Goal: Task Accomplishment & Management: Complete application form

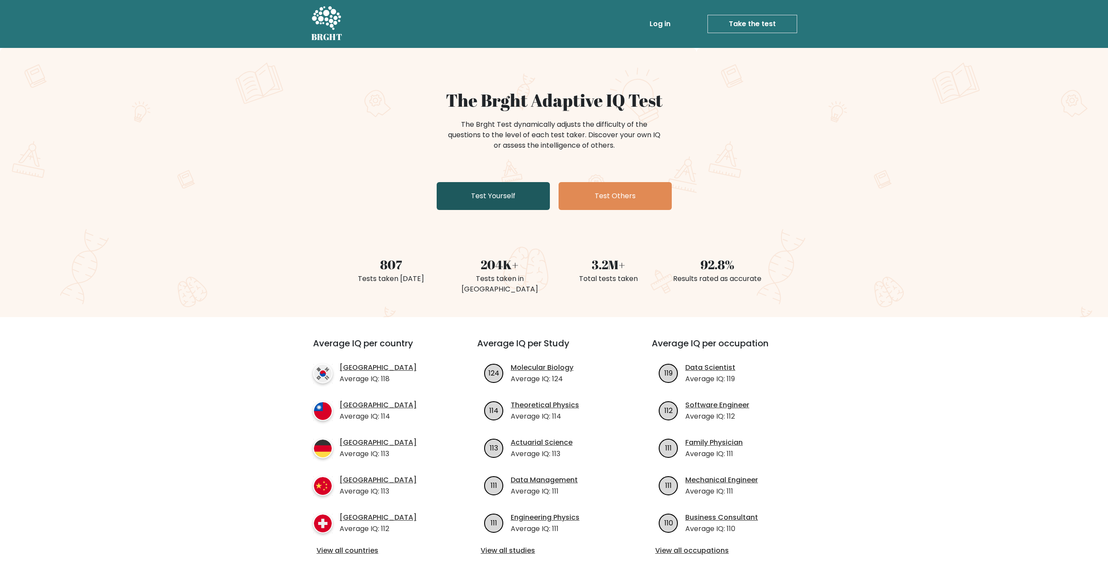
click at [491, 191] on link "Test Yourself" at bounding box center [493, 196] width 113 height 28
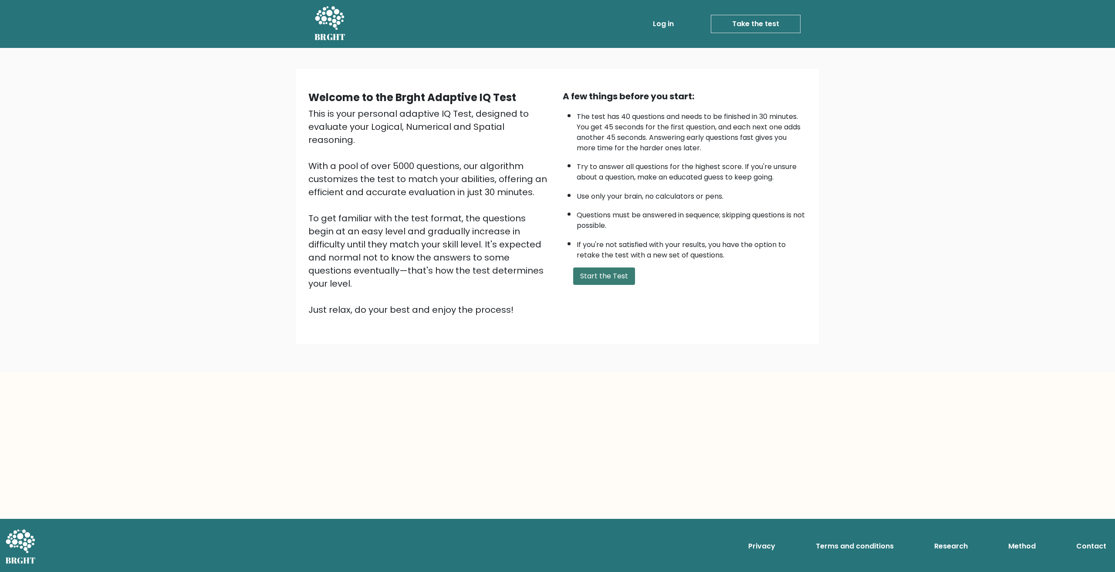
click at [610, 274] on button "Start the Test" at bounding box center [604, 275] width 62 height 17
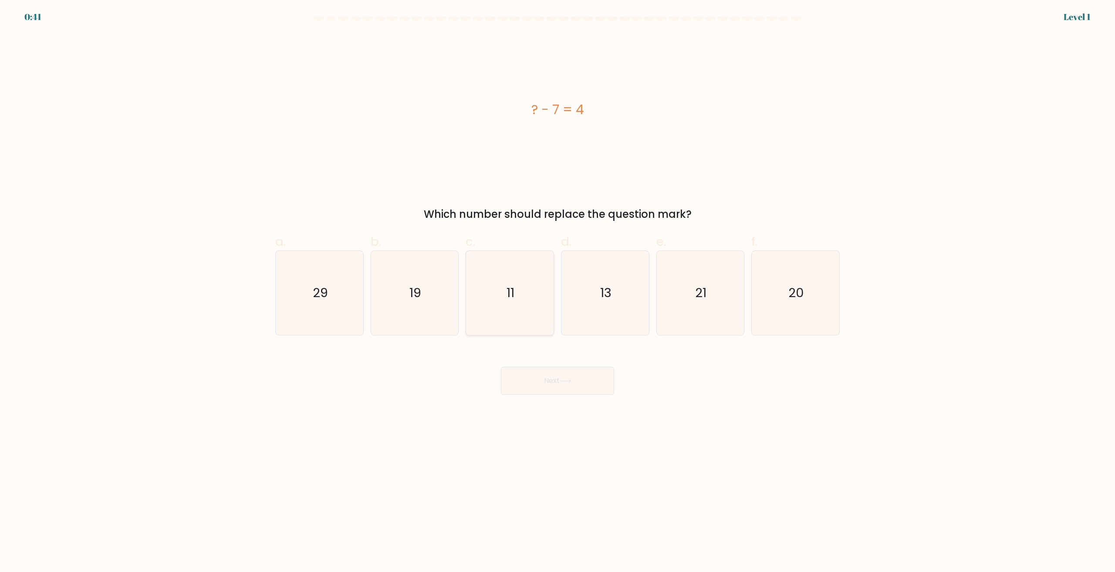
click at [515, 271] on icon "11" at bounding box center [510, 293] width 84 height 84
click at [557, 286] on input "c. 11" at bounding box center [557, 289] width 0 height 6
radio input "true"
click at [560, 373] on button "Next" at bounding box center [557, 381] width 113 height 28
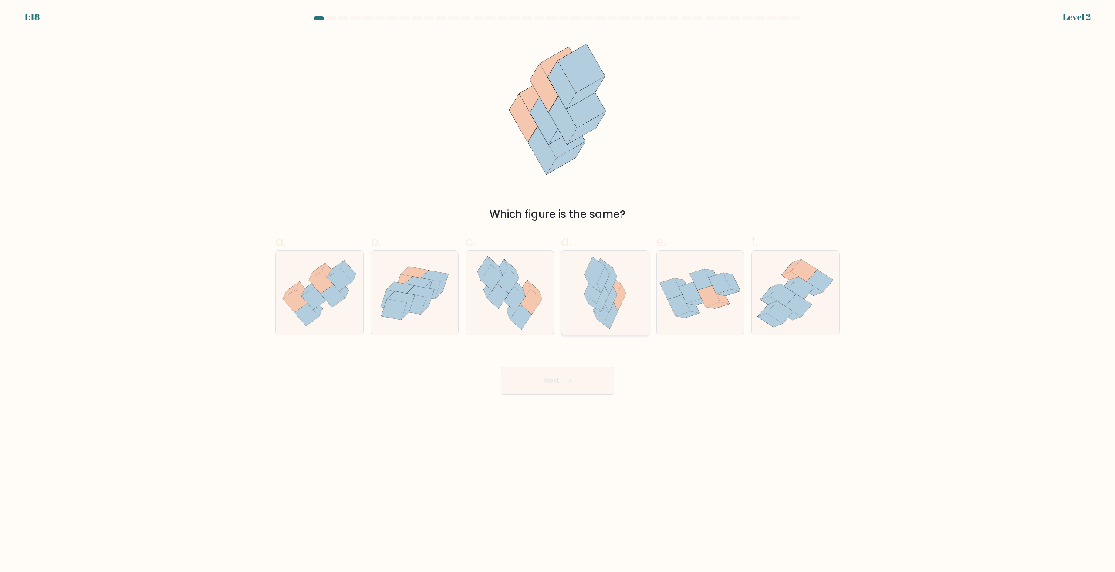
click at [595, 296] on icon at bounding box center [594, 290] width 20 height 27
click at [558, 292] on input "d." at bounding box center [557, 289] width 0 height 6
radio input "true"
click at [578, 388] on button "Next" at bounding box center [557, 381] width 113 height 28
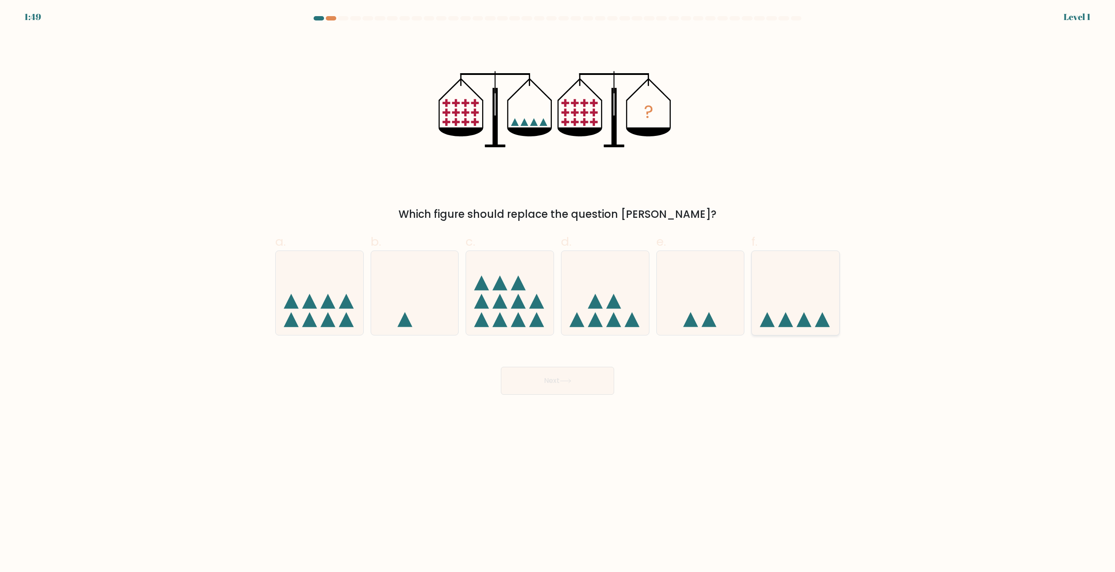
click at [784, 304] on icon at bounding box center [796, 293] width 88 height 72
click at [558, 292] on input "f." at bounding box center [557, 289] width 0 height 6
radio input "true"
click at [565, 367] on button "Next" at bounding box center [557, 381] width 113 height 28
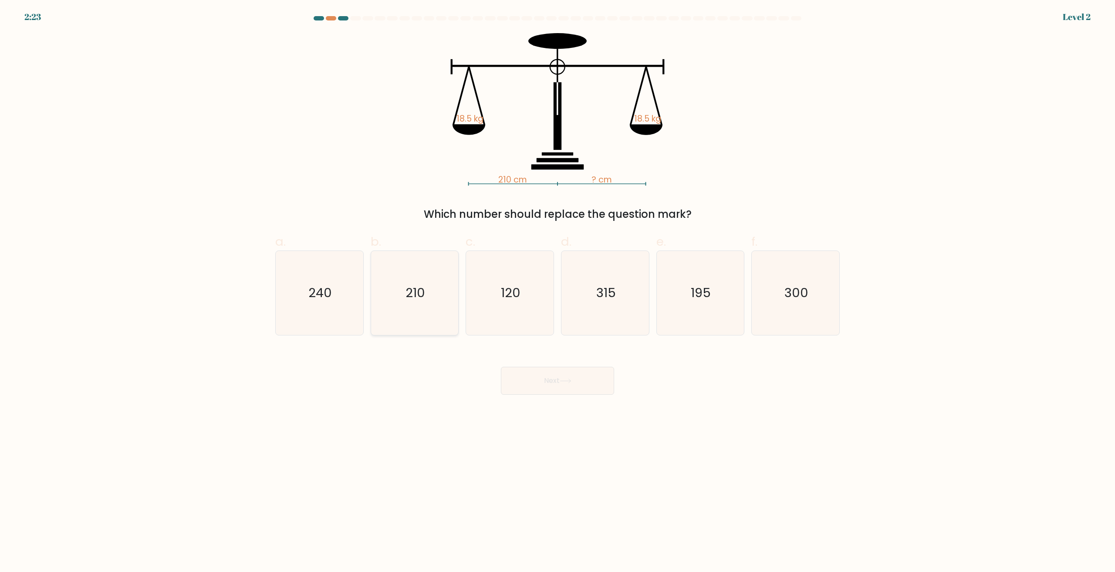
click at [425, 286] on text "210" at bounding box center [415, 292] width 20 height 17
click at [557, 286] on input "b. 210" at bounding box center [557, 289] width 0 height 6
radio input "true"
click at [555, 383] on button "Next" at bounding box center [557, 381] width 113 height 28
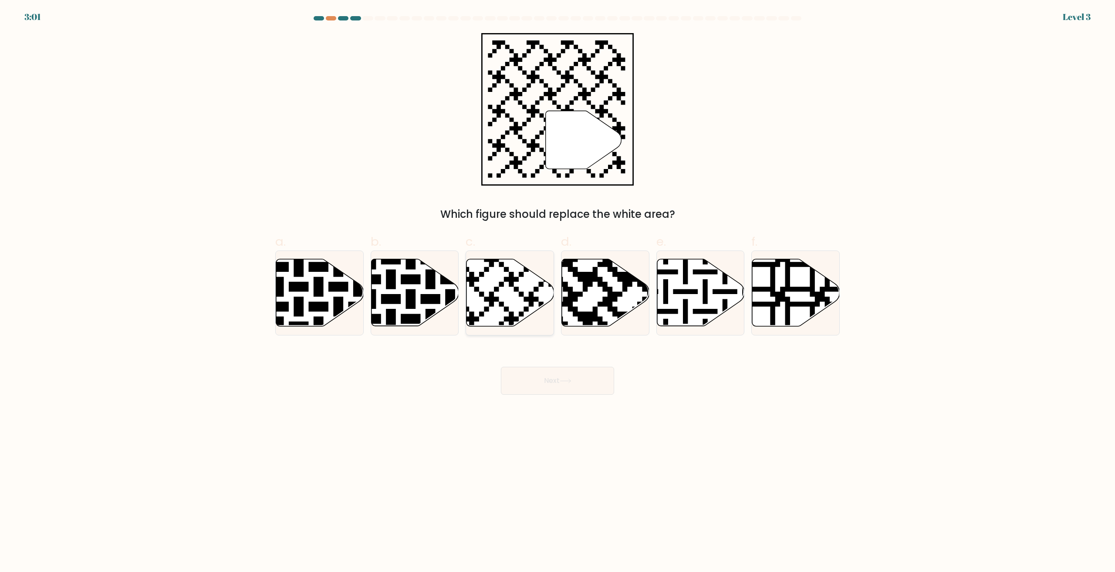
click at [506, 283] on icon at bounding box center [510, 292] width 88 height 67
click at [557, 286] on input "c." at bounding box center [557, 289] width 0 height 6
radio input "true"
click at [557, 391] on button "Next" at bounding box center [557, 381] width 113 height 28
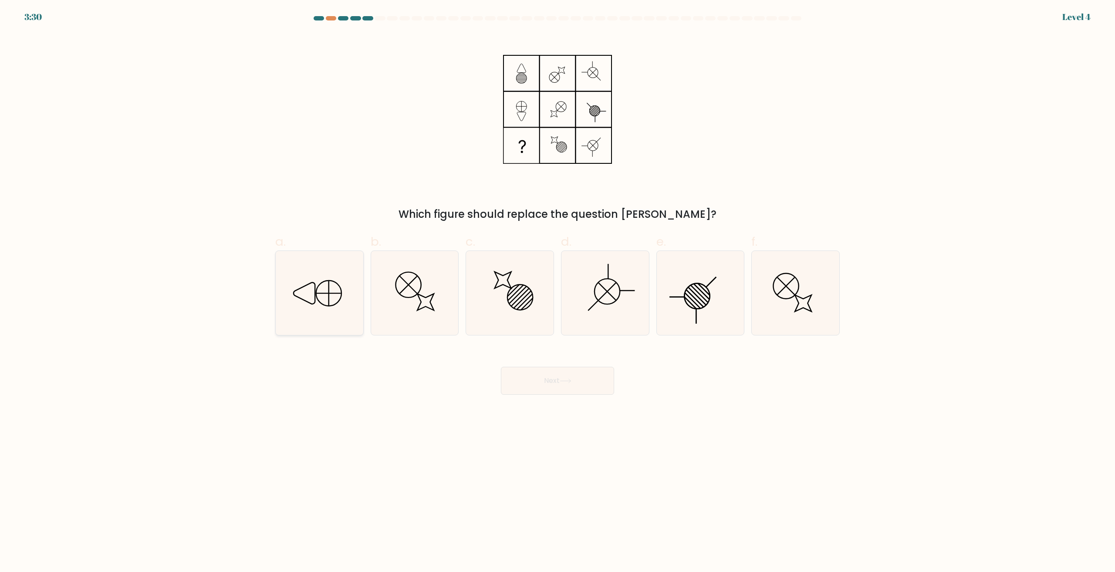
click at [327, 300] on icon at bounding box center [319, 293] width 84 height 84
click at [557, 292] on input "a." at bounding box center [557, 289] width 0 height 6
radio input "true"
drag, startPoint x: 553, startPoint y: 389, endPoint x: 546, endPoint y: 389, distance: 7.0
click at [552, 389] on button "Next" at bounding box center [557, 381] width 113 height 28
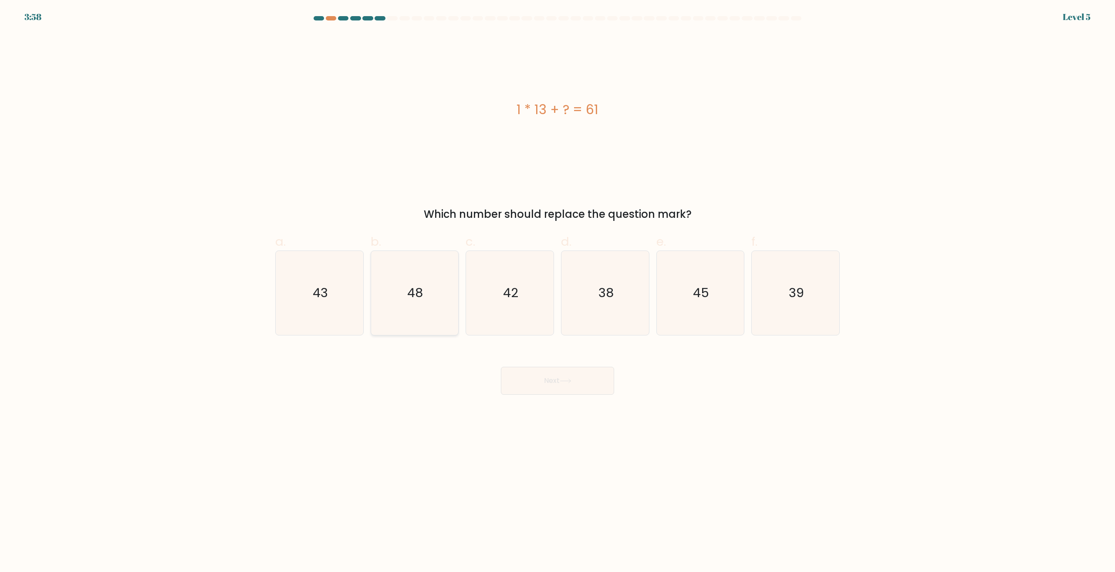
click at [399, 293] on icon "48" at bounding box center [414, 293] width 84 height 84
click at [557, 292] on input "b. 48" at bounding box center [557, 289] width 0 height 6
radio input "true"
click at [568, 385] on button "Next" at bounding box center [557, 381] width 113 height 28
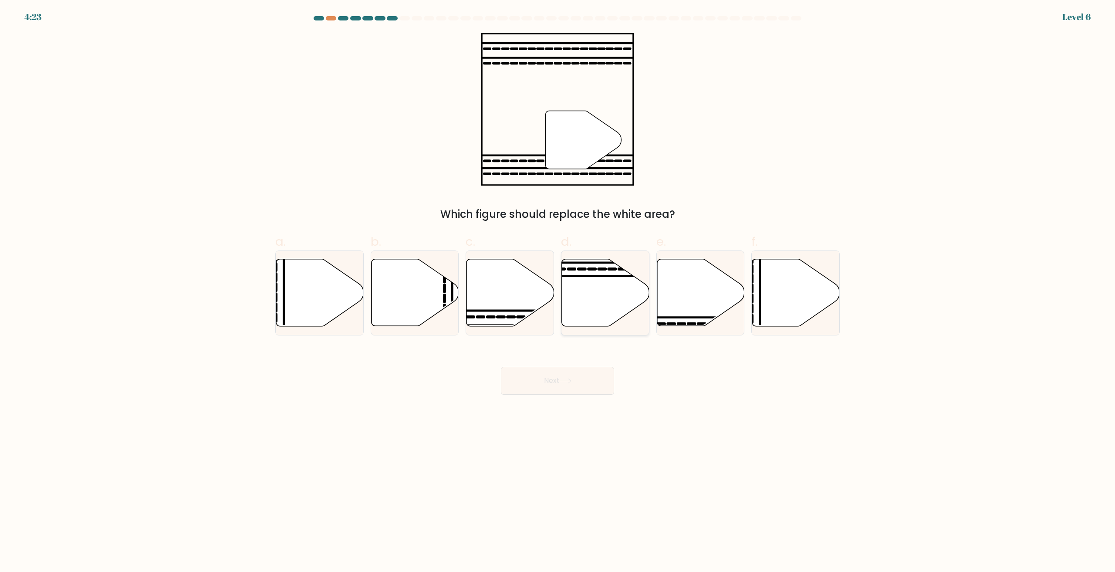
click at [592, 287] on icon at bounding box center [606, 292] width 88 height 67
click at [558, 287] on input "d." at bounding box center [557, 289] width 0 height 6
radio input "true"
click at [586, 378] on button "Next" at bounding box center [557, 381] width 113 height 28
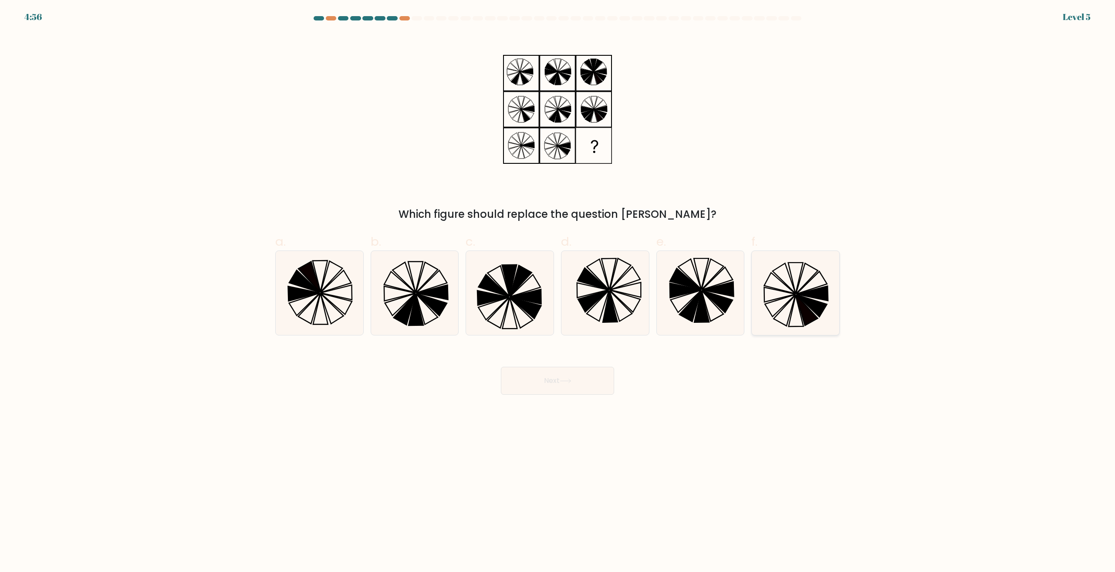
click at [808, 303] on icon at bounding box center [811, 306] width 30 height 22
click at [558, 292] on input "f." at bounding box center [557, 289] width 0 height 6
radio input "true"
click at [570, 387] on button "Next" at bounding box center [557, 381] width 113 height 28
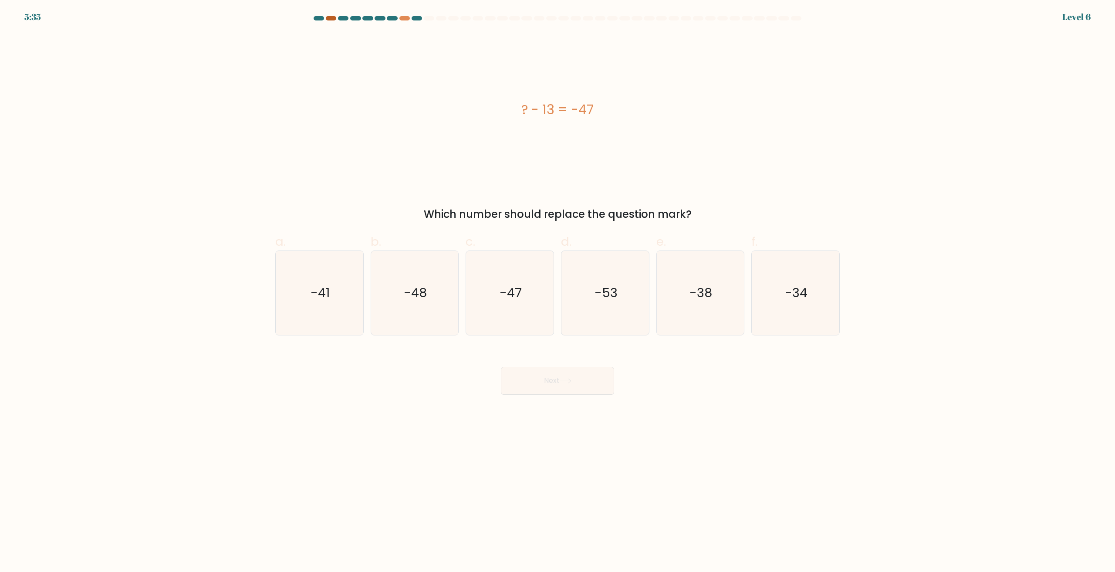
click at [331, 18] on div at bounding box center [331, 18] width 10 height 4
click at [788, 290] on text "-34" at bounding box center [796, 292] width 23 height 17
click at [558, 290] on input "f. -34" at bounding box center [557, 289] width 0 height 6
radio input "true"
click at [574, 382] on button "Next" at bounding box center [557, 381] width 113 height 28
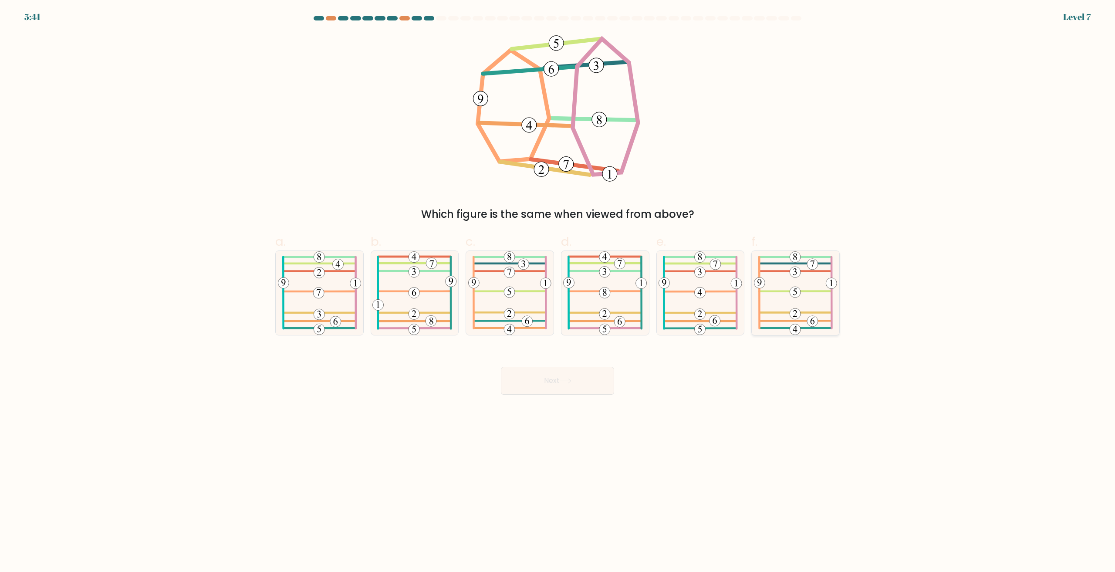
click at [811, 301] on icon at bounding box center [795, 293] width 83 height 84
click at [558, 292] on input "f." at bounding box center [557, 289] width 0 height 6
radio input "true"
click at [516, 304] on icon at bounding box center [509, 293] width 83 height 84
click at [557, 292] on input "c." at bounding box center [557, 289] width 0 height 6
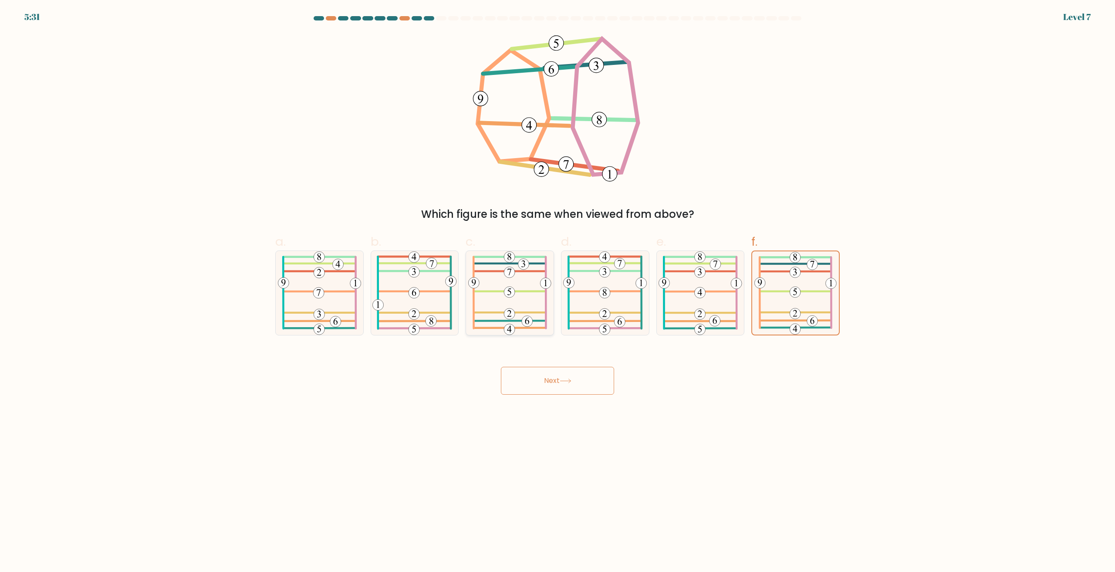
radio input "true"
click at [543, 385] on button "Next" at bounding box center [557, 381] width 113 height 28
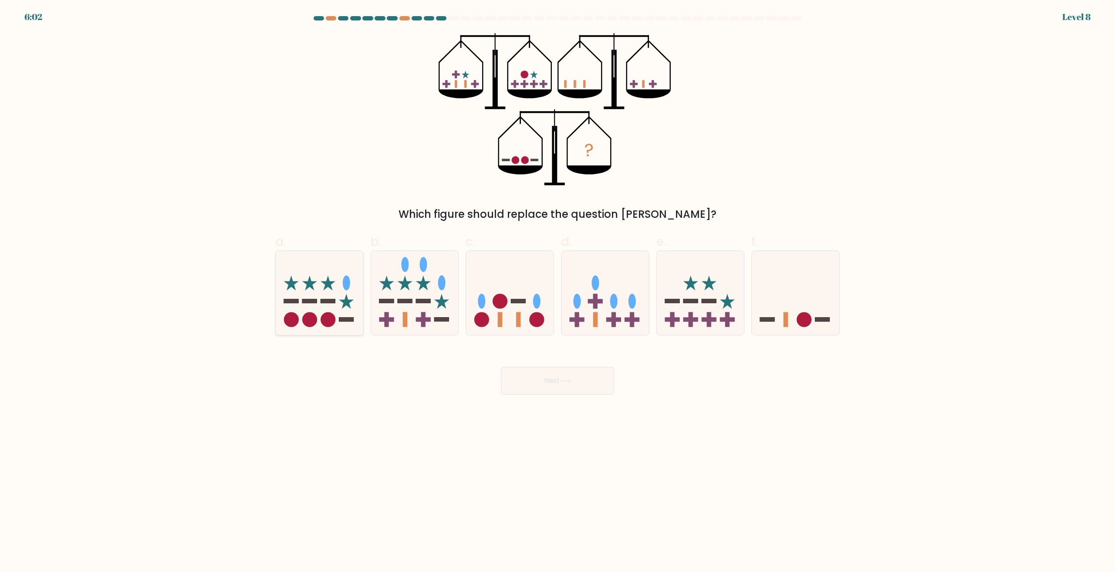
click at [353, 294] on icon at bounding box center [320, 293] width 88 height 72
click at [557, 292] on input "a." at bounding box center [557, 289] width 0 height 6
radio input "true"
click at [546, 388] on button "Next" at bounding box center [557, 381] width 113 height 28
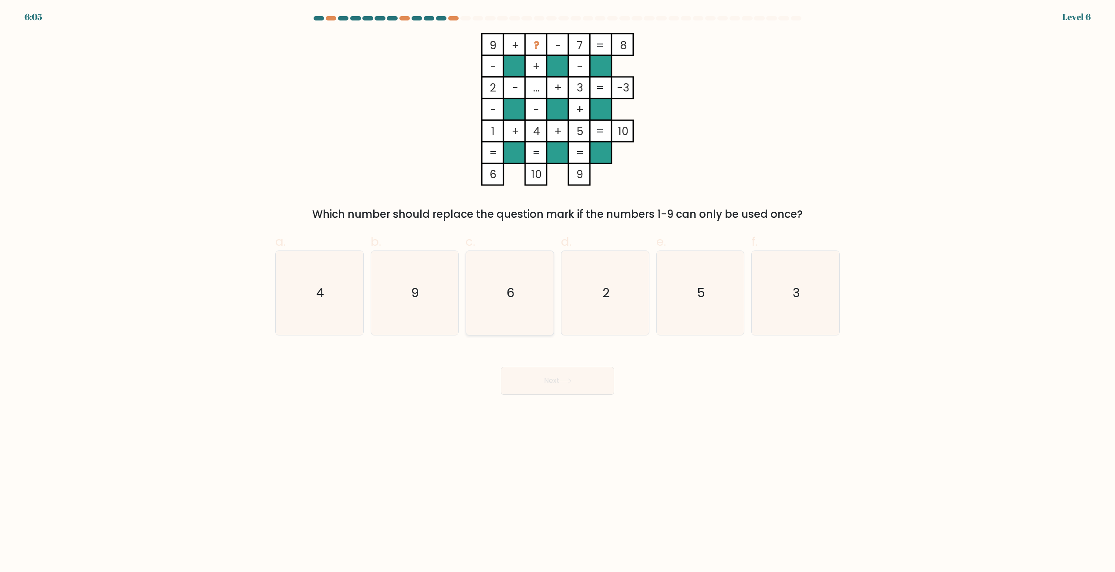
click at [513, 282] on icon "6" at bounding box center [510, 293] width 84 height 84
click at [557, 286] on input "c. 6" at bounding box center [557, 289] width 0 height 6
radio input "true"
click at [555, 384] on button "Next" at bounding box center [557, 381] width 113 height 28
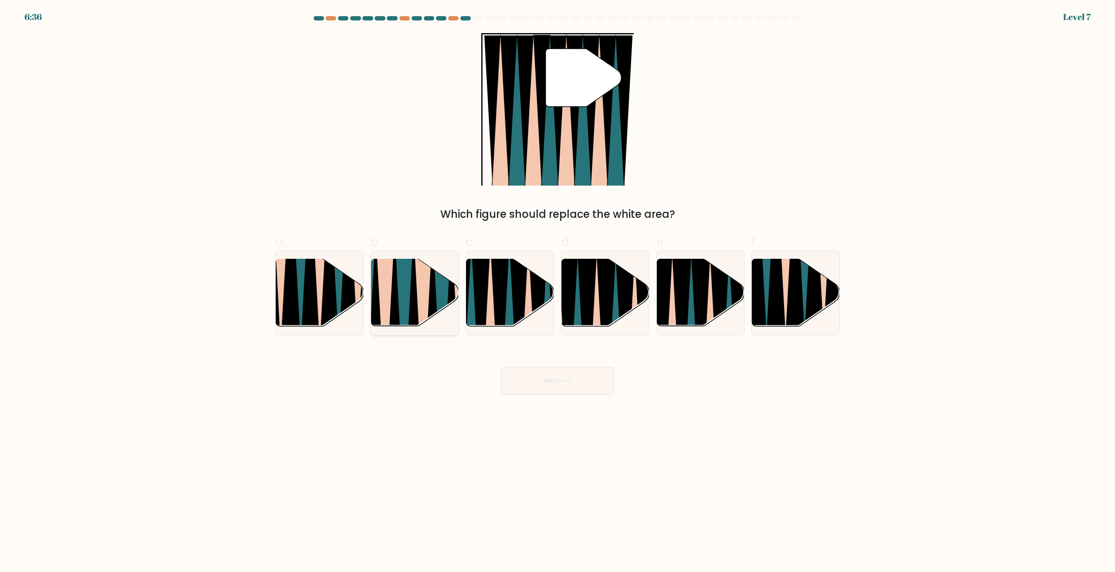
click at [401, 285] on icon at bounding box center [404, 331] width 19 height 175
click at [557, 286] on input "b." at bounding box center [557, 289] width 0 height 6
radio input "true"
click at [589, 383] on button "Next" at bounding box center [557, 381] width 113 height 28
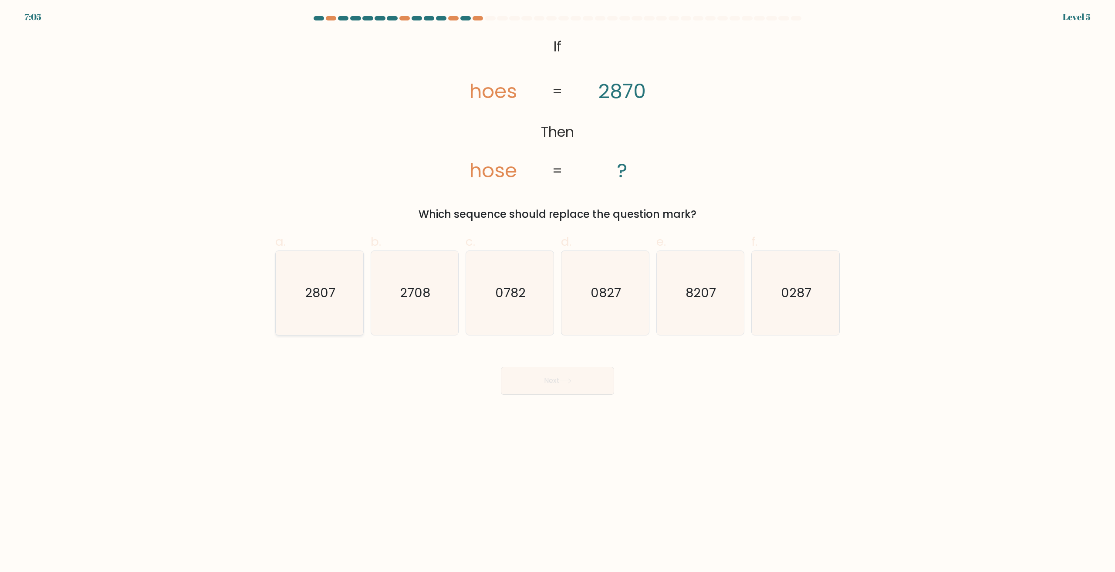
click at [312, 283] on icon "2807" at bounding box center [319, 293] width 84 height 84
click at [557, 286] on input "a. 2807" at bounding box center [557, 289] width 0 height 6
radio input "true"
click at [545, 384] on button "Next" at bounding box center [557, 381] width 113 height 28
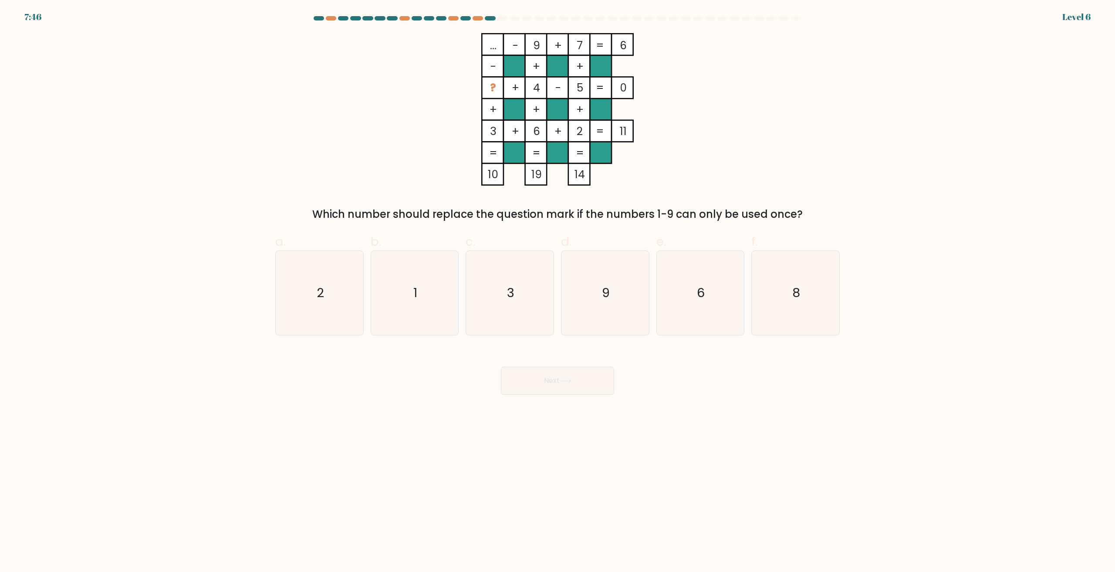
click at [718, 542] on body "7:46 Level 6" at bounding box center [557, 286] width 1115 height 572
click at [415, 277] on icon "1" at bounding box center [414, 293] width 84 height 84
click at [557, 286] on input "b. 1" at bounding box center [557, 289] width 0 height 6
radio input "true"
click at [596, 380] on button "Next" at bounding box center [557, 381] width 113 height 28
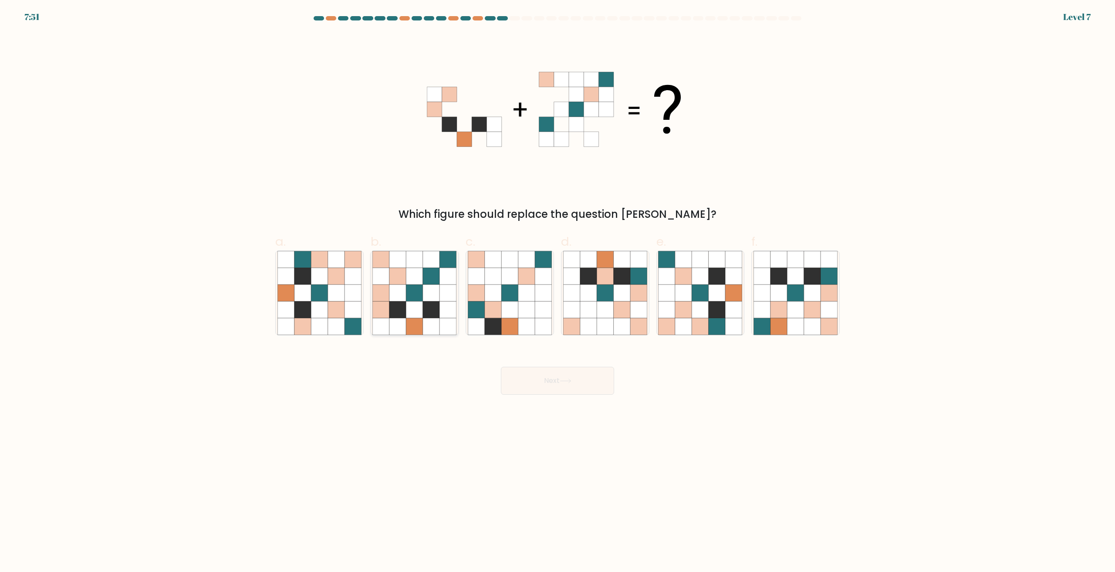
click at [410, 273] on icon at bounding box center [414, 276] width 17 height 17
click at [557, 286] on input "b." at bounding box center [557, 289] width 0 height 6
radio input "true"
click at [543, 279] on icon at bounding box center [543, 276] width 17 height 17
click at [557, 286] on input "c." at bounding box center [557, 289] width 0 height 6
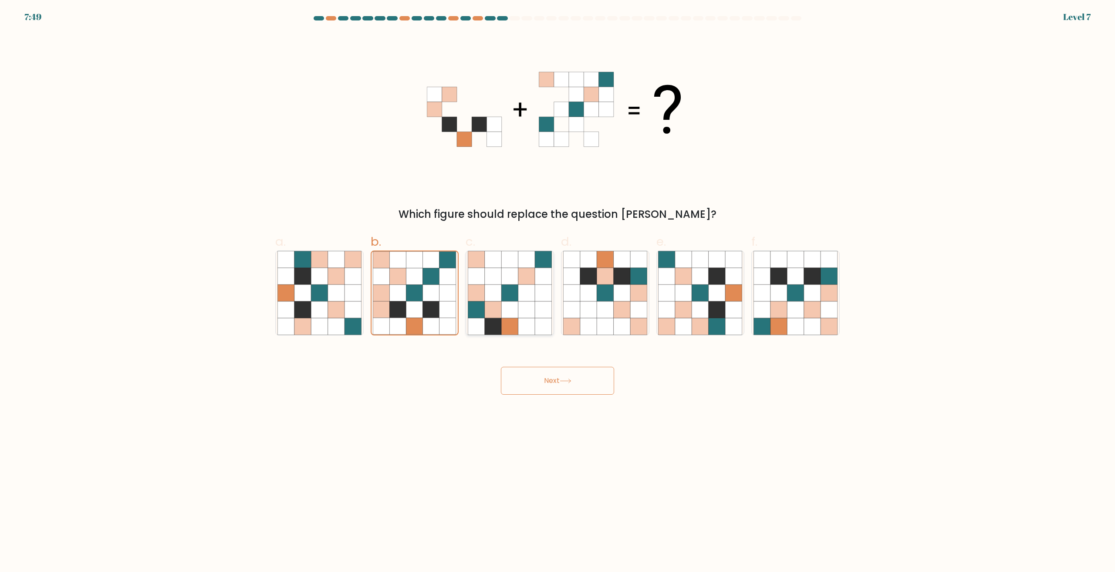
radio input "true"
click at [576, 387] on button "Next" at bounding box center [557, 381] width 113 height 28
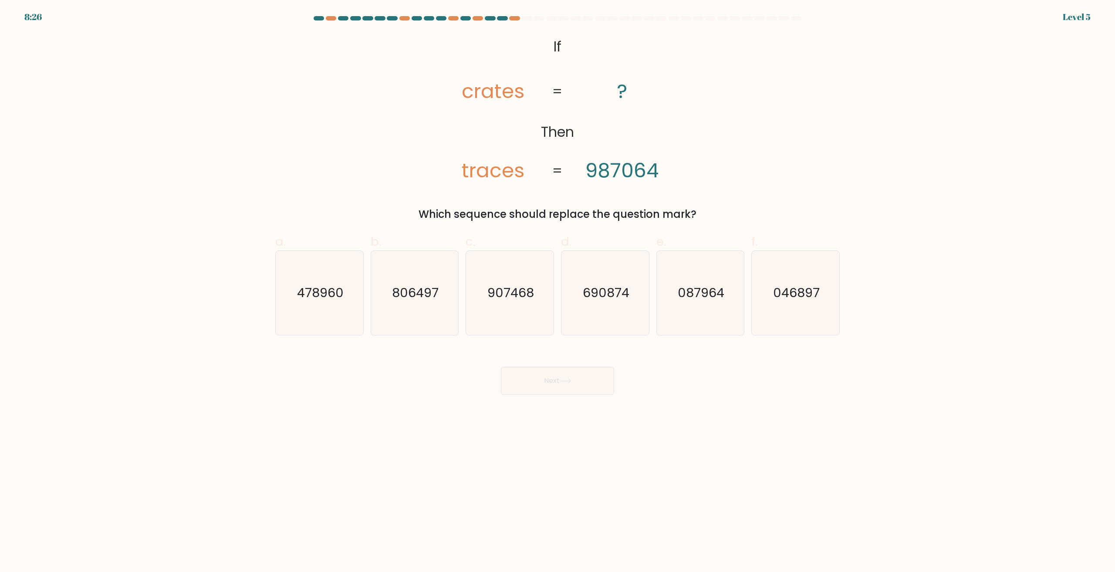
click at [500, 173] on tspan "traces" at bounding box center [493, 170] width 63 height 28
click at [619, 174] on tspan "987064" at bounding box center [621, 170] width 73 height 28
click at [625, 172] on tspan "987064" at bounding box center [621, 170] width 73 height 28
click at [705, 285] on text "087964" at bounding box center [701, 292] width 47 height 17
click at [558, 286] on input "e. 087964" at bounding box center [557, 289] width 0 height 6
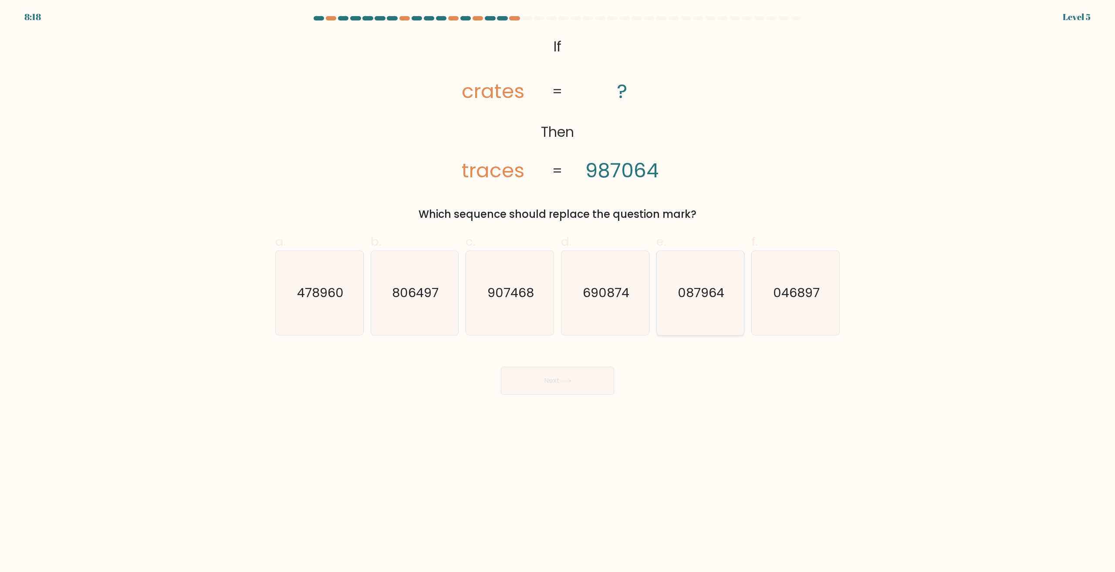
radio input "true"
click at [580, 387] on button "Next" at bounding box center [557, 381] width 113 height 28
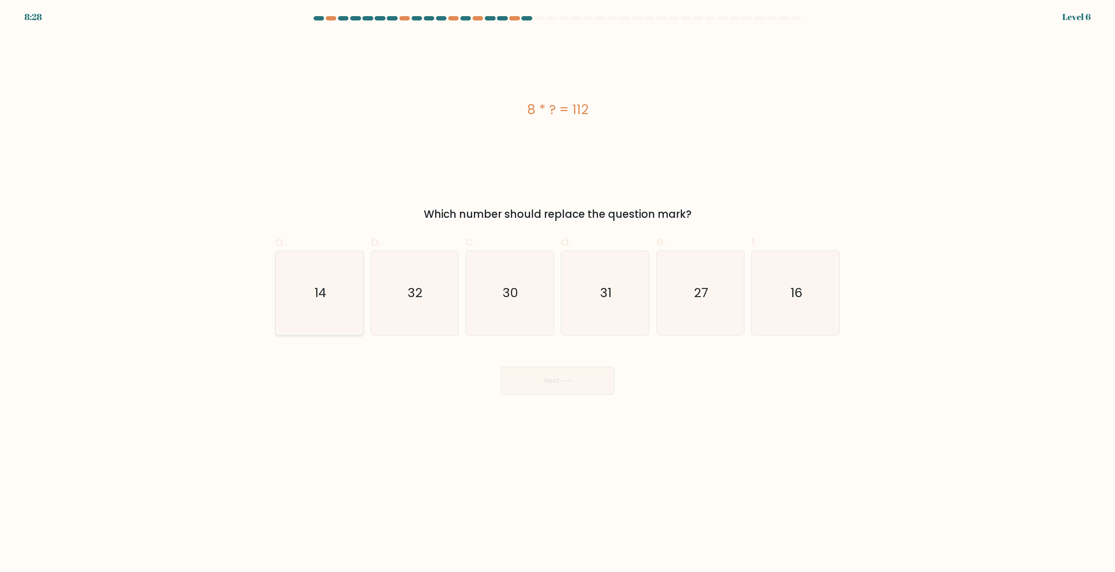
click at [343, 277] on icon "14" at bounding box center [319, 293] width 84 height 84
click at [557, 286] on input "a. 14" at bounding box center [557, 289] width 0 height 6
radio input "true"
click at [572, 393] on button "Next" at bounding box center [557, 381] width 113 height 28
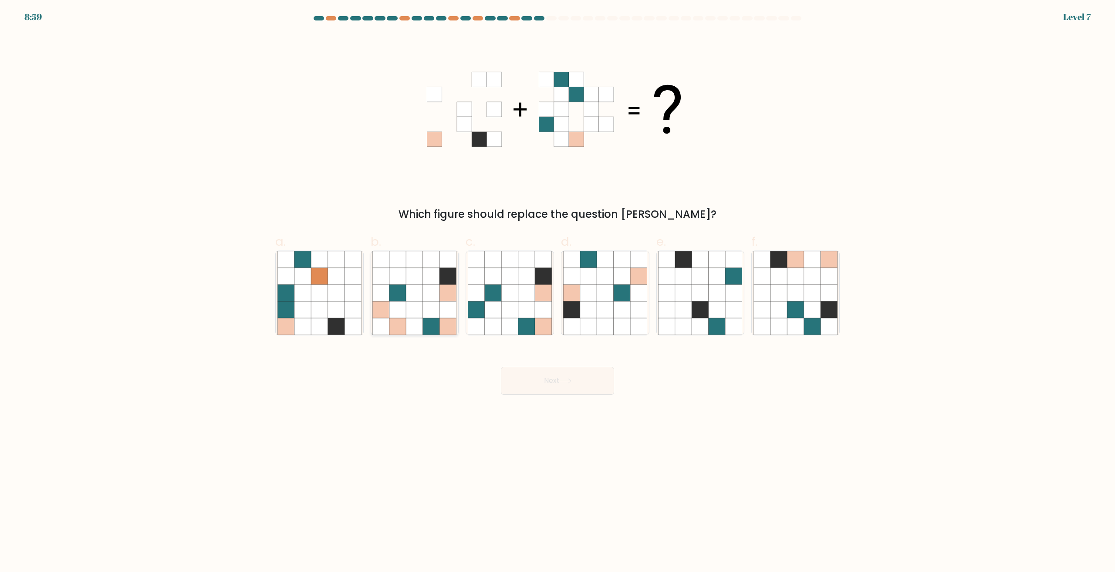
click at [417, 300] on icon at bounding box center [414, 293] width 17 height 17
click at [557, 292] on input "b." at bounding box center [557, 289] width 0 height 6
radio input "true"
click at [305, 291] on icon at bounding box center [302, 293] width 17 height 17
click at [557, 291] on input "a." at bounding box center [557, 289] width 0 height 6
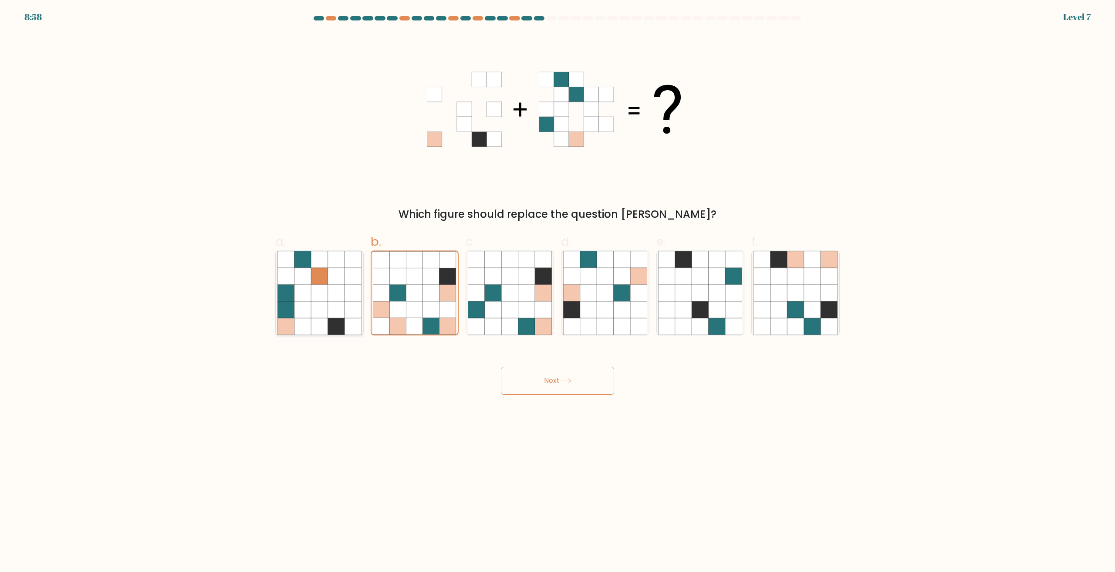
radio input "true"
click at [581, 386] on button "Next" at bounding box center [557, 381] width 113 height 28
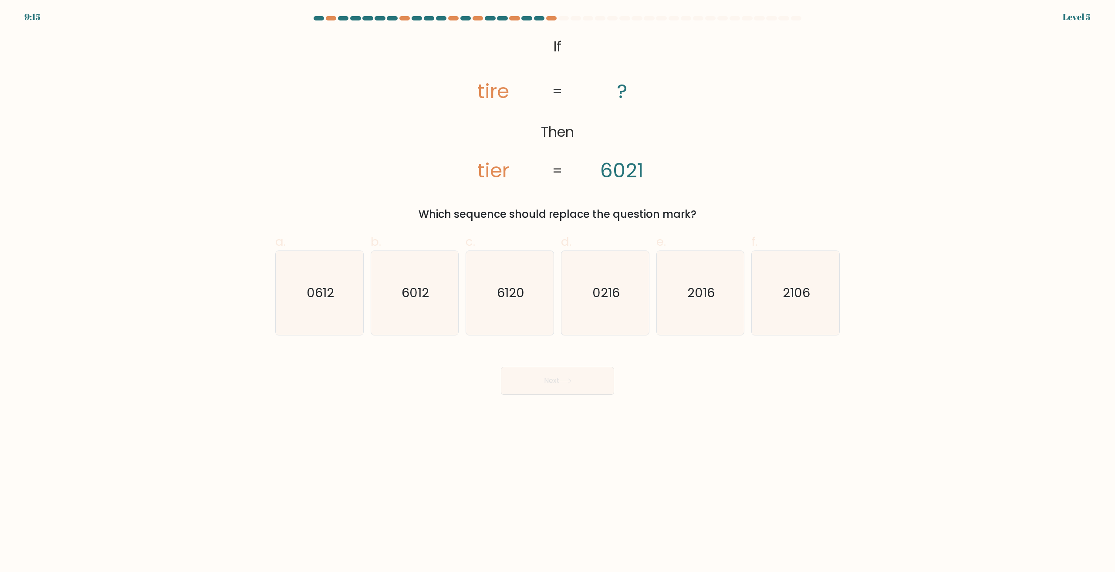
click at [985, 187] on form "If ?" at bounding box center [557, 205] width 1115 height 378
click at [527, 306] on icon "6120" at bounding box center [510, 293] width 84 height 84
click at [557, 292] on input "c. 6120" at bounding box center [557, 289] width 0 height 6
radio input "true"
click at [431, 307] on icon "6012" at bounding box center [414, 293] width 84 height 84
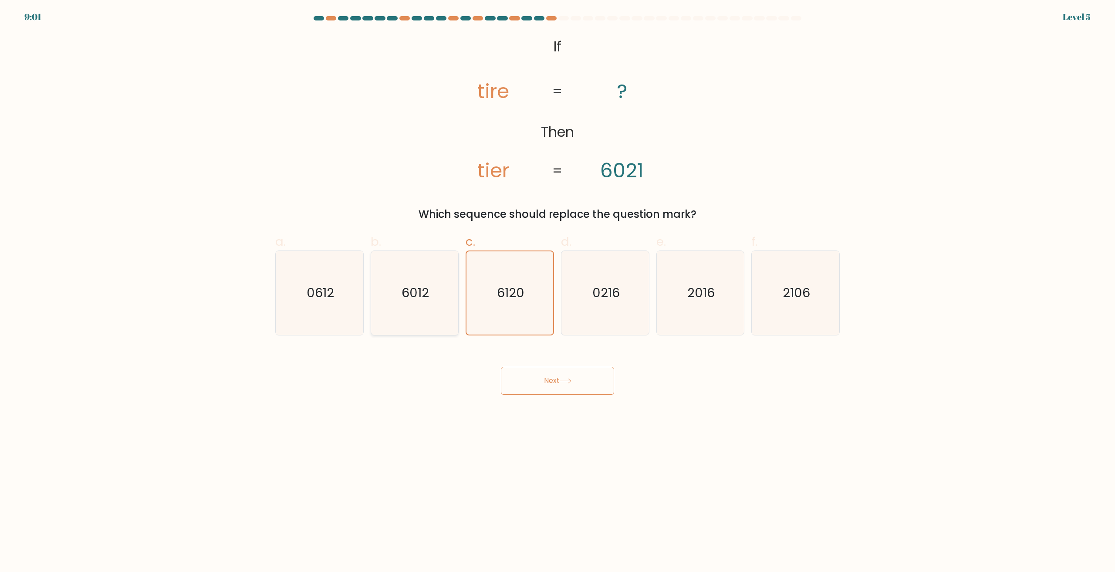
click at [557, 292] on input "b. 6012" at bounding box center [557, 289] width 0 height 6
radio input "true"
click at [559, 368] on button "Next" at bounding box center [557, 381] width 113 height 28
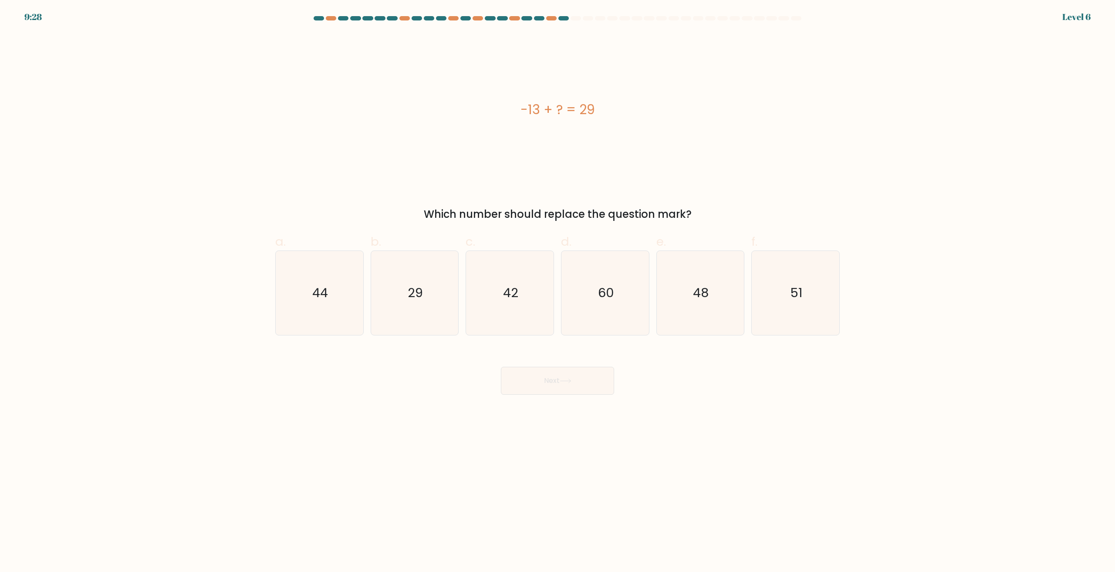
click at [709, 500] on body "9:28 Level 6 a." at bounding box center [557, 286] width 1115 height 572
click at [520, 305] on icon "42" at bounding box center [510, 293] width 84 height 84
click at [557, 292] on input "c. 42" at bounding box center [557, 289] width 0 height 6
radio input "true"
click at [560, 384] on button "Next" at bounding box center [557, 381] width 113 height 28
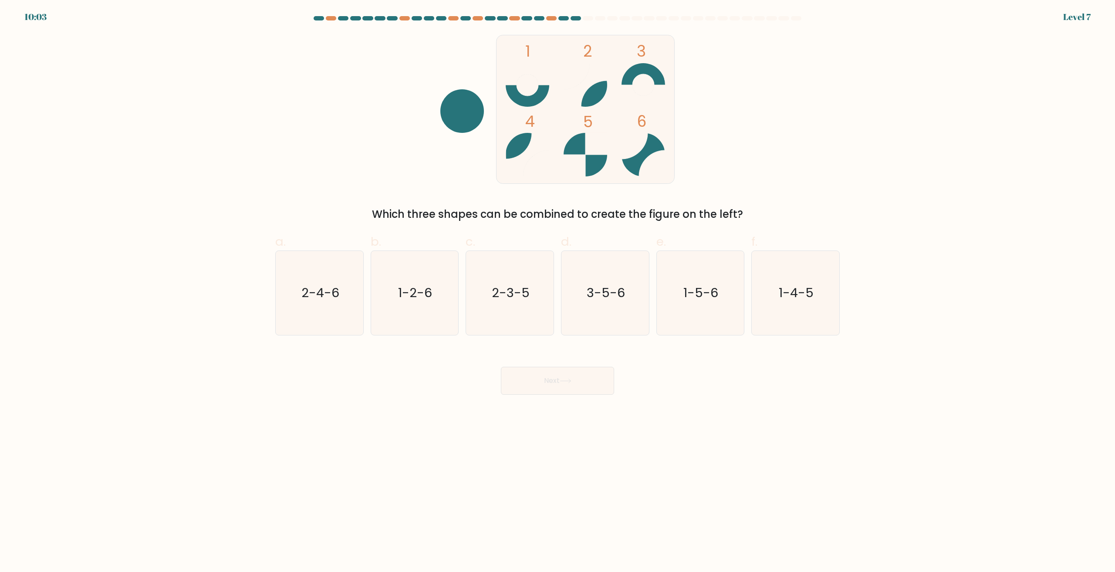
drag, startPoint x: 795, startPoint y: 20, endPoint x: 759, endPoint y: 21, distance: 36.1
click at [765, 20] on div at bounding box center [557, 20] width 575 height 8
click at [324, 288] on text "2-4-6" at bounding box center [320, 292] width 38 height 17
click at [557, 288] on input "a. 2-4-6" at bounding box center [557, 289] width 0 height 6
radio input "true"
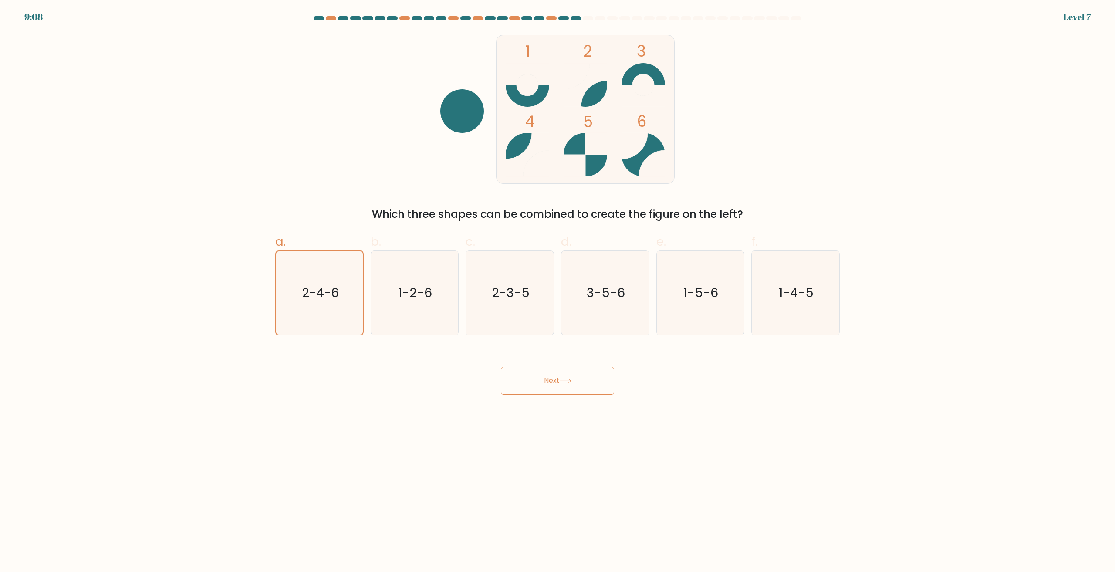
click at [594, 383] on button "Next" at bounding box center [557, 381] width 113 height 28
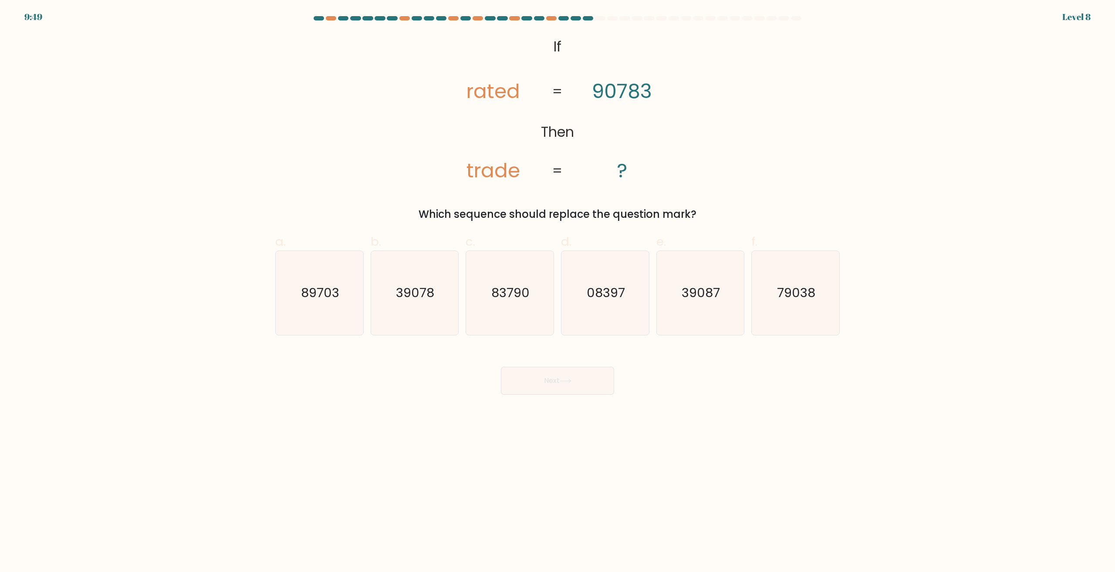
click at [488, 98] on tspan "rated" at bounding box center [493, 91] width 54 height 28
drag, startPoint x: 623, startPoint y: 94, endPoint x: 582, endPoint y: 97, distance: 41.5
click at [623, 94] on tspan "90783" at bounding box center [622, 91] width 60 height 28
drag, startPoint x: 793, startPoint y: 301, endPoint x: 734, endPoint y: 313, distance: 59.6
click at [788, 304] on icon "79038" at bounding box center [795, 293] width 84 height 84
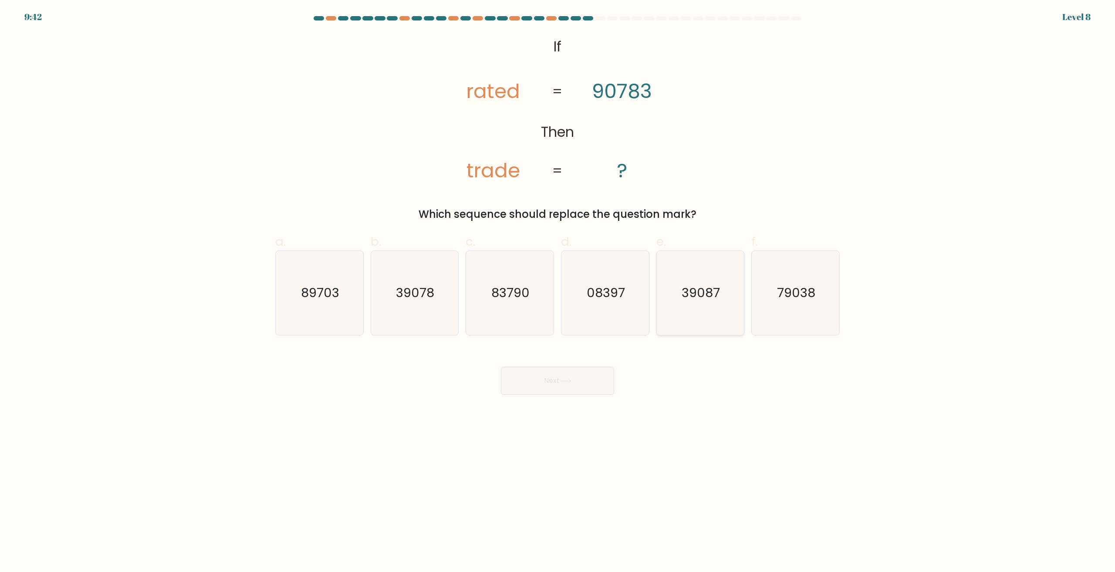
click at [558, 292] on input "f. 79038" at bounding box center [557, 289] width 0 height 6
radio input "true"
click at [547, 383] on button "Next" at bounding box center [557, 381] width 113 height 28
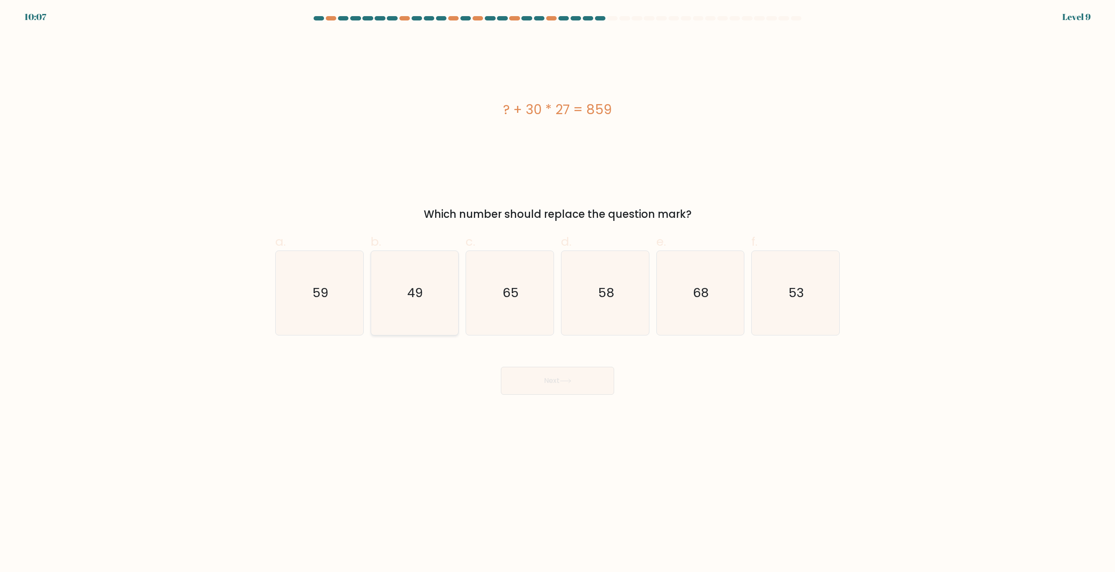
click at [443, 304] on icon "49" at bounding box center [414, 293] width 84 height 84
click at [557, 292] on input "b. 49" at bounding box center [557, 289] width 0 height 6
radio input "true"
click at [525, 380] on button "Next" at bounding box center [557, 381] width 113 height 28
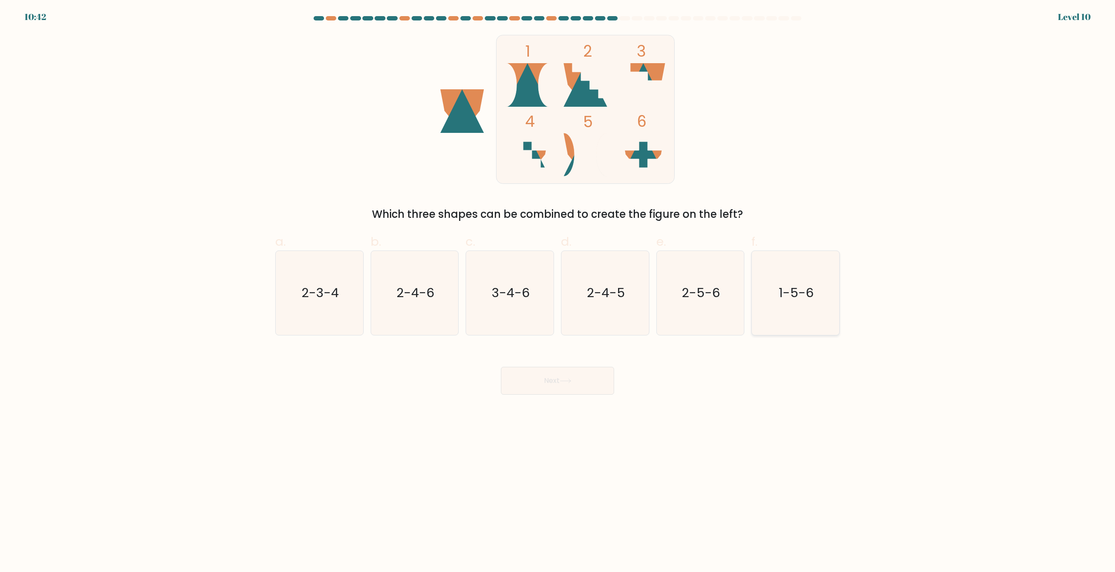
click at [785, 281] on icon "1-5-6" at bounding box center [795, 293] width 84 height 84
click at [558, 286] on input "f. 1-5-6" at bounding box center [557, 289] width 0 height 6
radio input "true"
click at [774, 302] on icon "1-5-6" at bounding box center [795, 292] width 83 height 83
click at [558, 292] on input "f. 1-5-6" at bounding box center [557, 289] width 0 height 6
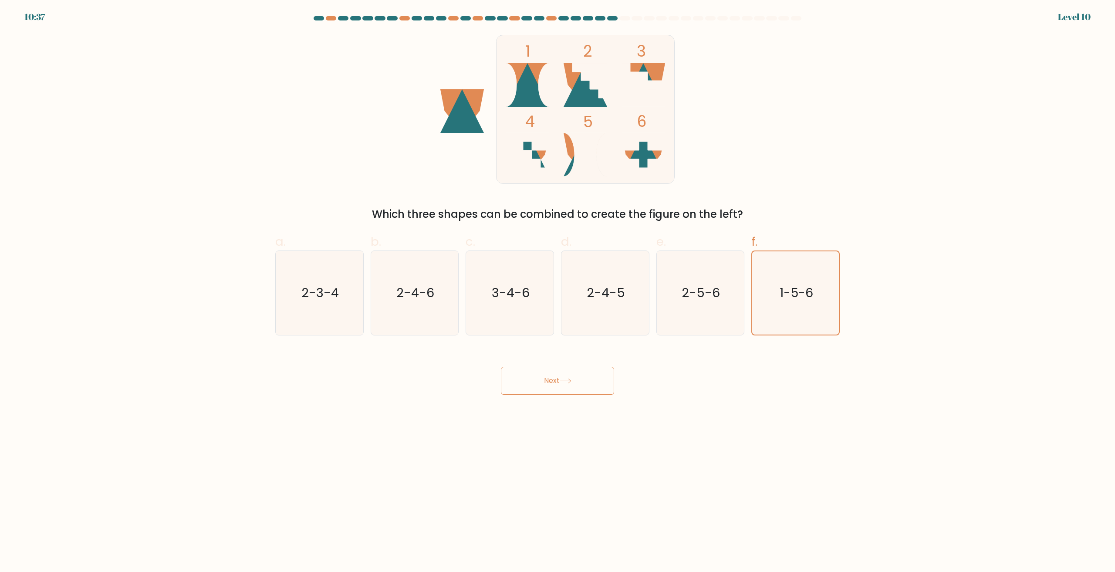
click at [732, 374] on div "Next" at bounding box center [557, 370] width 575 height 49
click at [429, 302] on icon "2-4-6" at bounding box center [414, 293] width 84 height 84
click at [557, 292] on input "b. 2-4-6" at bounding box center [557, 289] width 0 height 6
radio input "true"
click at [573, 374] on button "Next" at bounding box center [557, 381] width 113 height 28
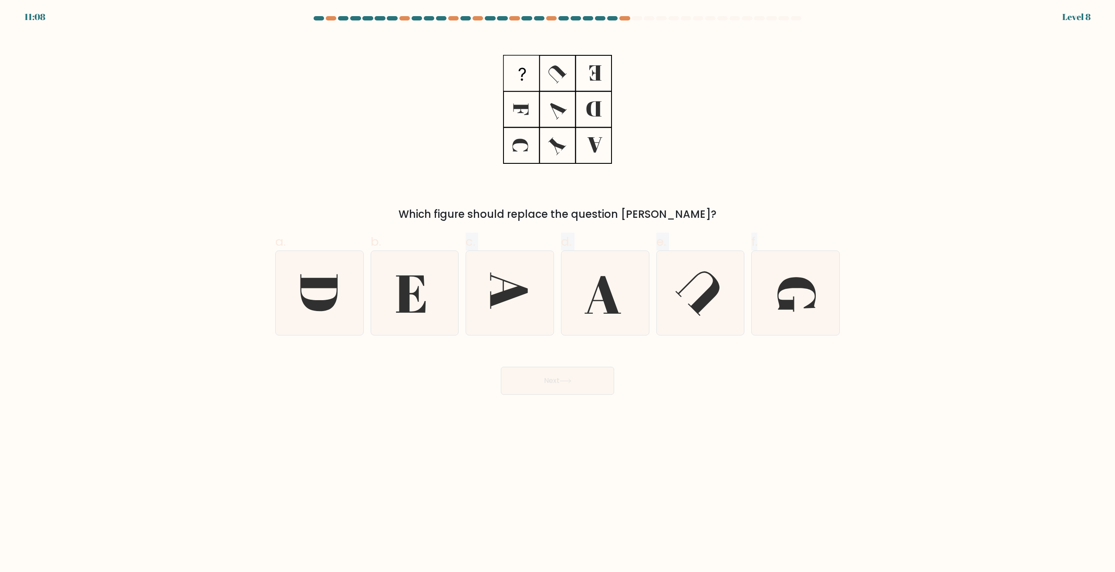
drag, startPoint x: 406, startPoint y: 302, endPoint x: 381, endPoint y: 425, distance: 124.9
click at [385, 425] on body "11:08 Level 8" at bounding box center [557, 286] width 1115 height 572
click at [317, 296] on icon at bounding box center [319, 293] width 84 height 84
click at [557, 292] on input "a." at bounding box center [557, 289] width 0 height 6
radio input "true"
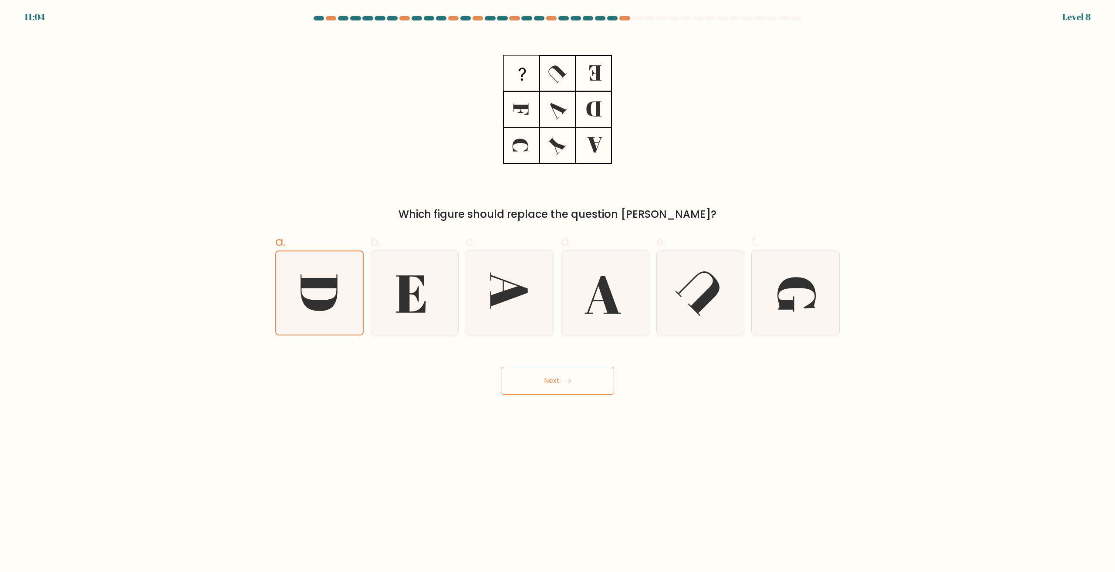
click at [598, 376] on button "Next" at bounding box center [557, 381] width 113 height 28
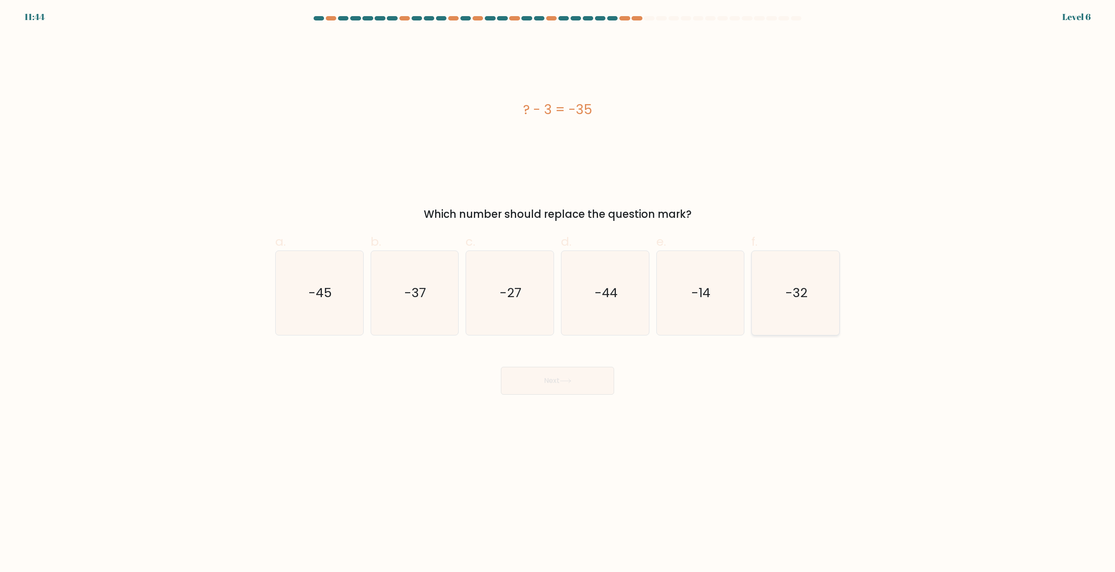
click at [802, 307] on icon "-32" at bounding box center [795, 293] width 84 height 84
click at [558, 292] on input "f. -32" at bounding box center [557, 289] width 0 height 6
radio input "true"
click at [560, 378] on button "Next" at bounding box center [557, 381] width 113 height 28
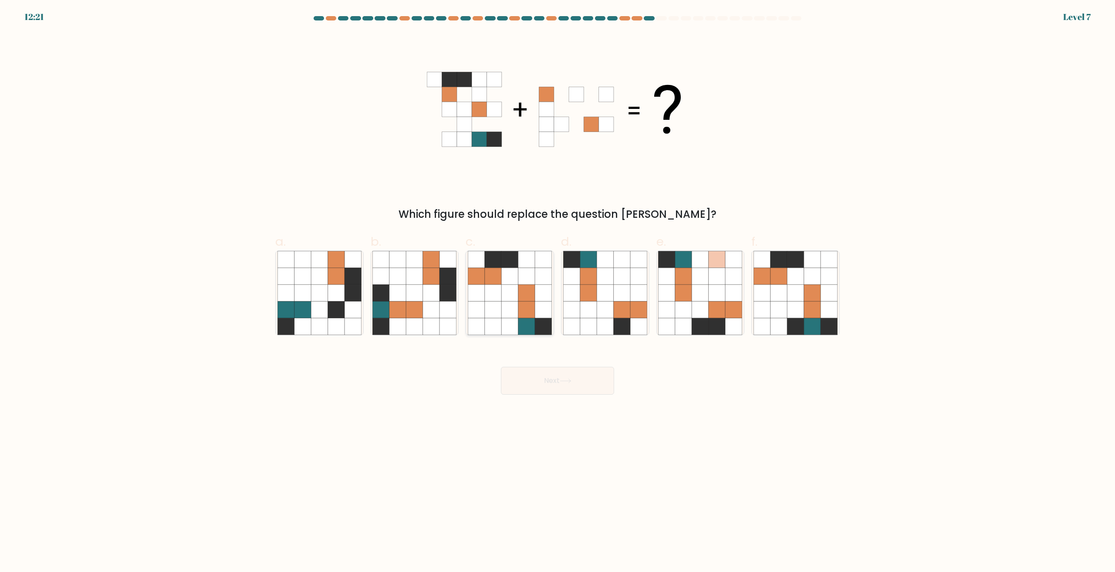
click at [504, 278] on icon at bounding box center [509, 276] width 17 height 17
click at [557, 286] on input "c." at bounding box center [557, 289] width 0 height 6
radio input "true"
click at [563, 391] on button "Next" at bounding box center [557, 381] width 113 height 28
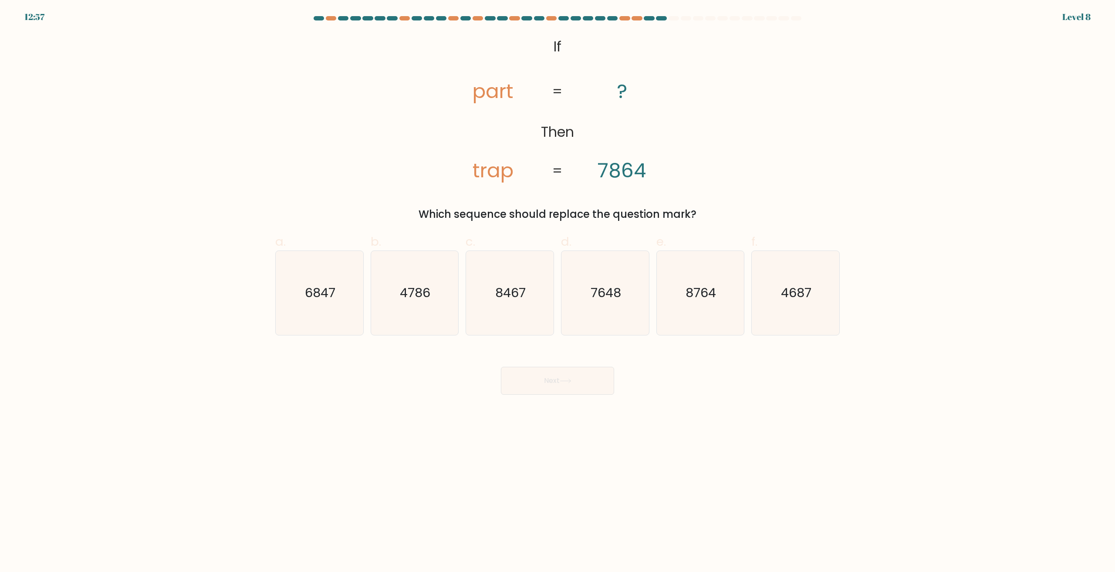
click at [643, 175] on tspan "7864" at bounding box center [621, 170] width 48 height 28
click at [772, 283] on icon "4687" at bounding box center [795, 293] width 84 height 84
click at [558, 286] on input "f. 4687" at bounding box center [557, 289] width 0 height 6
radio input "true"
click at [565, 385] on button "Next" at bounding box center [557, 381] width 113 height 28
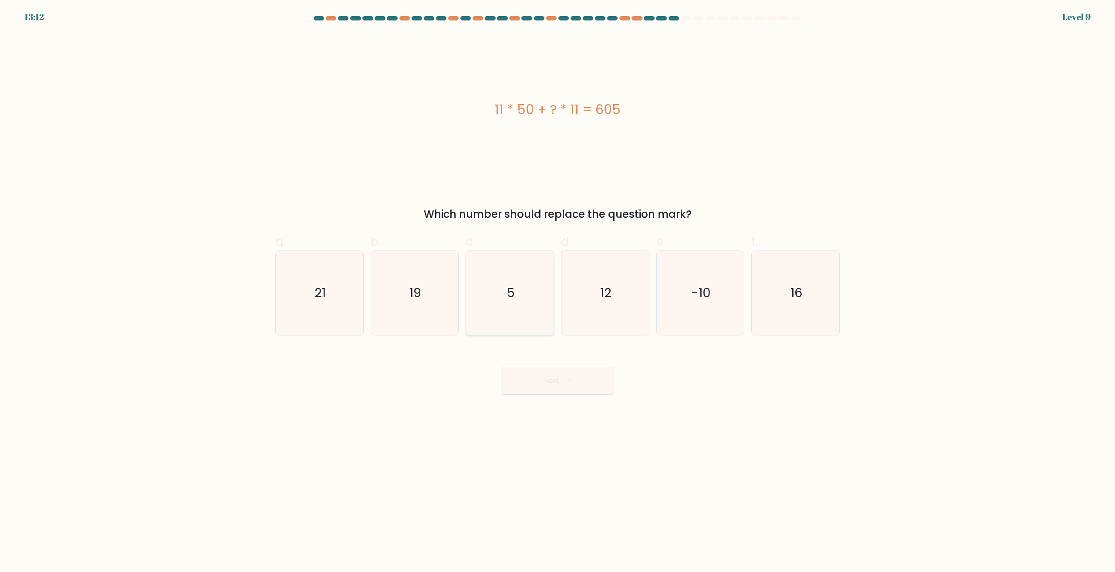
click at [542, 277] on icon "5" at bounding box center [510, 293] width 84 height 84
click at [557, 286] on input "c. 5" at bounding box center [557, 289] width 0 height 6
radio input "true"
click at [606, 399] on body "13:12 Level 9 5" at bounding box center [557, 286] width 1115 height 572
click at [598, 388] on button "Next" at bounding box center [557, 381] width 113 height 28
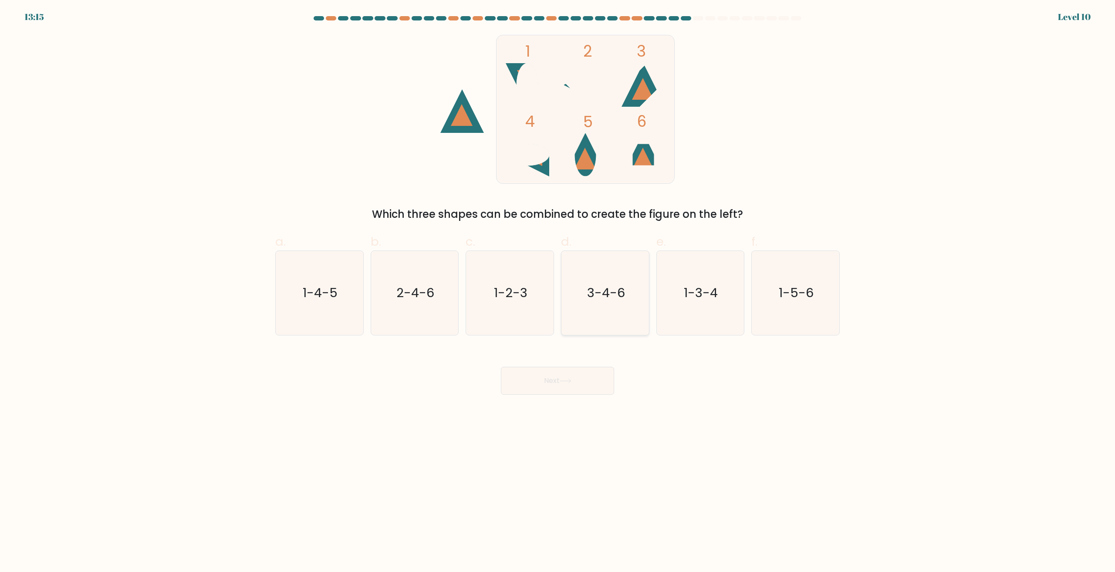
click at [602, 285] on text "3-4-6" at bounding box center [606, 292] width 38 height 17
click at [558, 286] on input "d. 3-4-6" at bounding box center [557, 289] width 0 height 6
radio input "true"
click at [582, 375] on button "Next" at bounding box center [557, 381] width 113 height 28
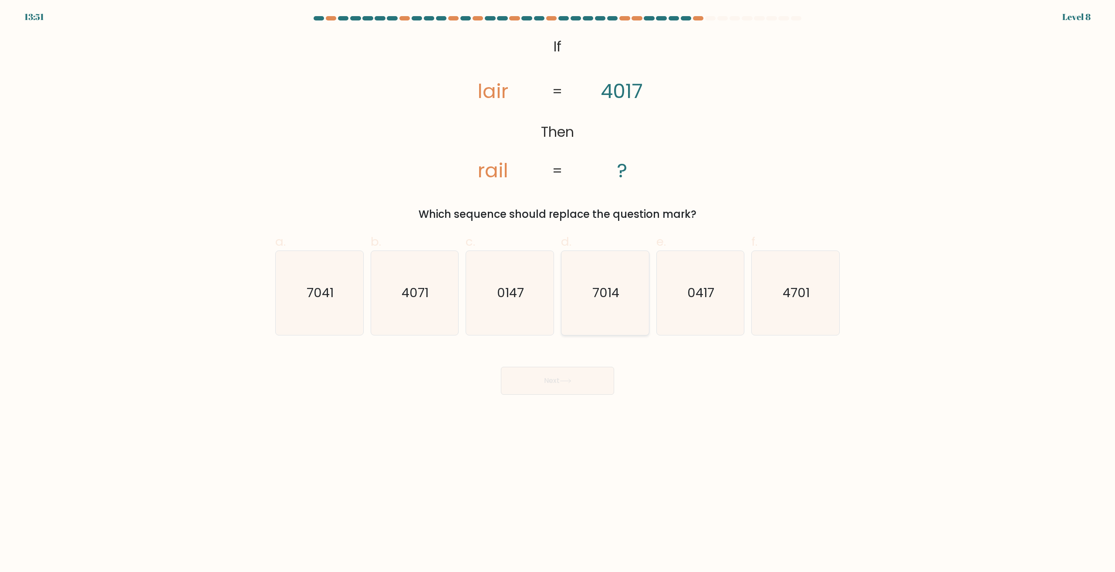
click at [604, 299] on text "7014" at bounding box center [605, 292] width 27 height 17
click at [558, 292] on input "d. 7014" at bounding box center [557, 289] width 0 height 6
radio input "true"
click at [604, 299] on text "7014" at bounding box center [606, 292] width 27 height 17
click at [558, 292] on input "d. 7014" at bounding box center [557, 289] width 0 height 6
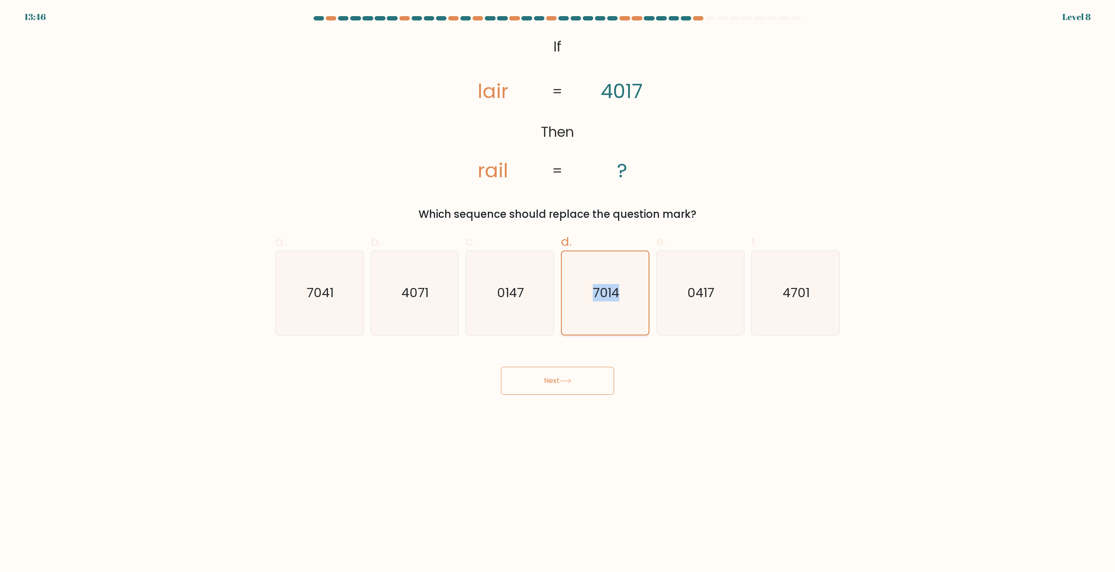
click at [606, 320] on icon "7014" at bounding box center [604, 292] width 83 height 83
click at [558, 292] on input "d. 7014" at bounding box center [557, 289] width 0 height 6
click at [666, 375] on div "Next" at bounding box center [557, 370] width 575 height 49
click at [584, 388] on button "Next" at bounding box center [557, 381] width 113 height 28
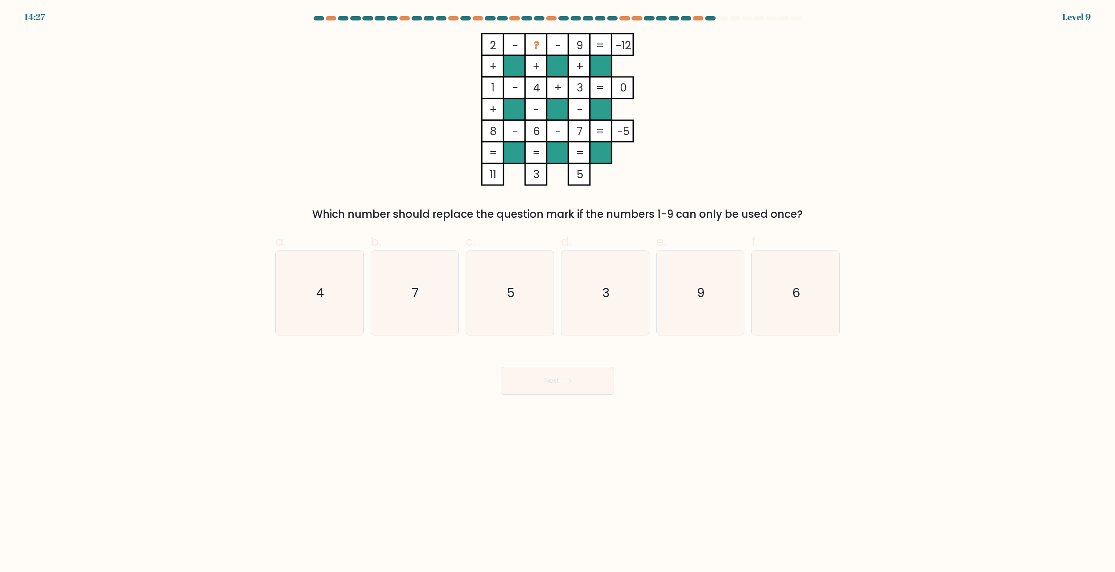
drag, startPoint x: 800, startPoint y: 23, endPoint x: 864, endPoint y: 24, distance: 64.5
click at [864, 24] on form at bounding box center [557, 205] width 1115 height 378
click at [632, 133] on icon "2 - ? - 9 -12 + + + 1 - 4 + 3 0 + - - 8 - 6 - 7 = -5 = = = = 11 3 5 =" at bounding box center [557, 109] width 261 height 152
click at [752, 139] on div "2 - ? - 9 -12 + + + 1 - 4 + 3 0 + - - 8 - 6 - 7 = -5 = = = = 11 3 5 = Which num…" at bounding box center [557, 127] width 575 height 189
click at [531, 289] on icon "5" at bounding box center [510, 293] width 84 height 84
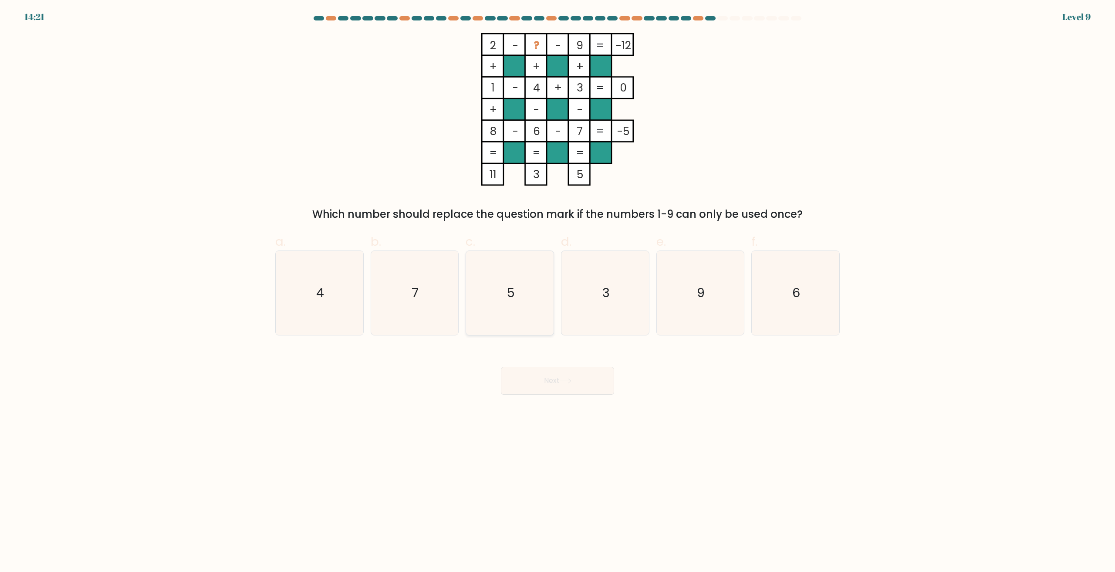
click at [557, 289] on input "c. 5" at bounding box center [557, 289] width 0 height 6
radio input "true"
click at [583, 384] on button "Next" at bounding box center [557, 381] width 113 height 28
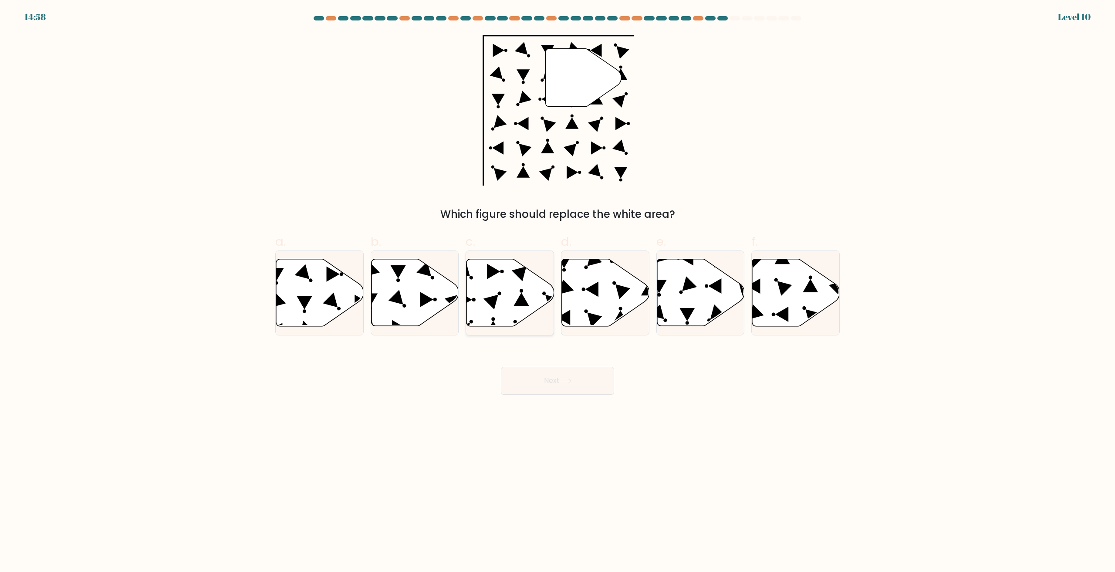
click at [519, 312] on icon at bounding box center [510, 292] width 88 height 67
click at [557, 292] on input "c." at bounding box center [557, 289] width 0 height 6
radio input "true"
click at [561, 384] on button "Next" at bounding box center [557, 381] width 113 height 28
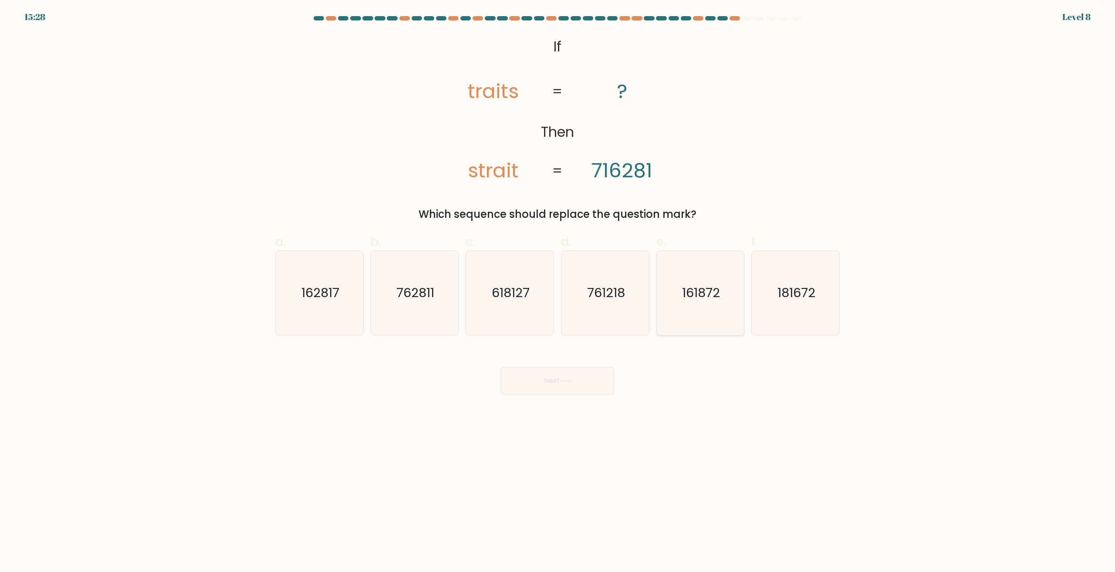
click at [718, 306] on icon "161872" at bounding box center [700, 293] width 84 height 84
click at [558, 292] on input "e. 161872" at bounding box center [557, 289] width 0 height 6
radio input "true"
click at [324, 282] on icon "162817" at bounding box center [319, 293] width 84 height 84
click at [557, 286] on input "a. 162817" at bounding box center [557, 289] width 0 height 6
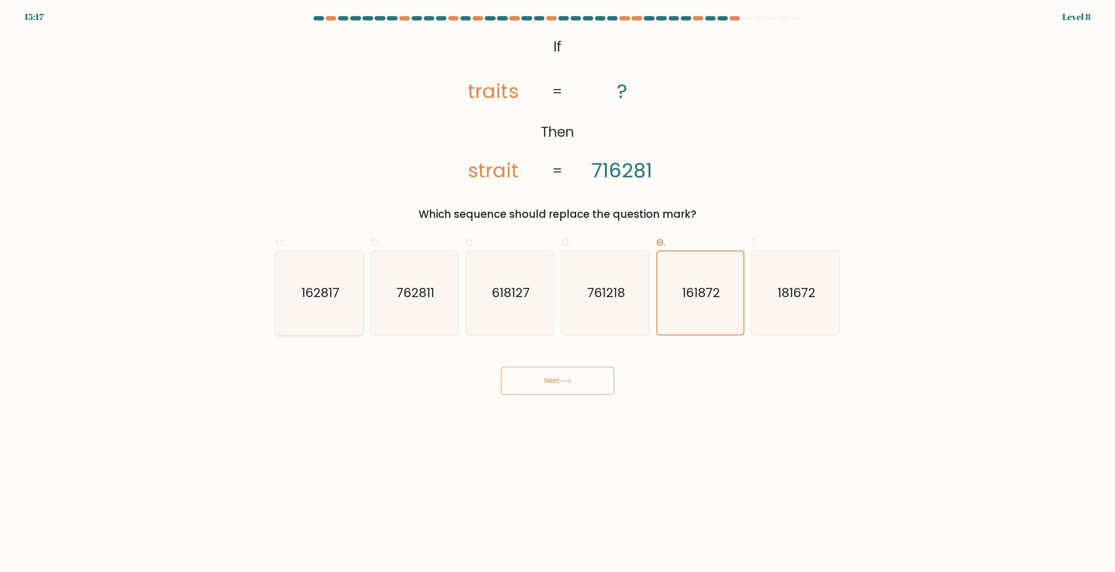
radio input "true"
click at [771, 308] on icon "181672" at bounding box center [795, 293] width 84 height 84
click at [558, 292] on input "f. 181672" at bounding box center [557, 289] width 0 height 6
radio input "true"
drag, startPoint x: 463, startPoint y: 85, endPoint x: 507, endPoint y: 148, distance: 76.6
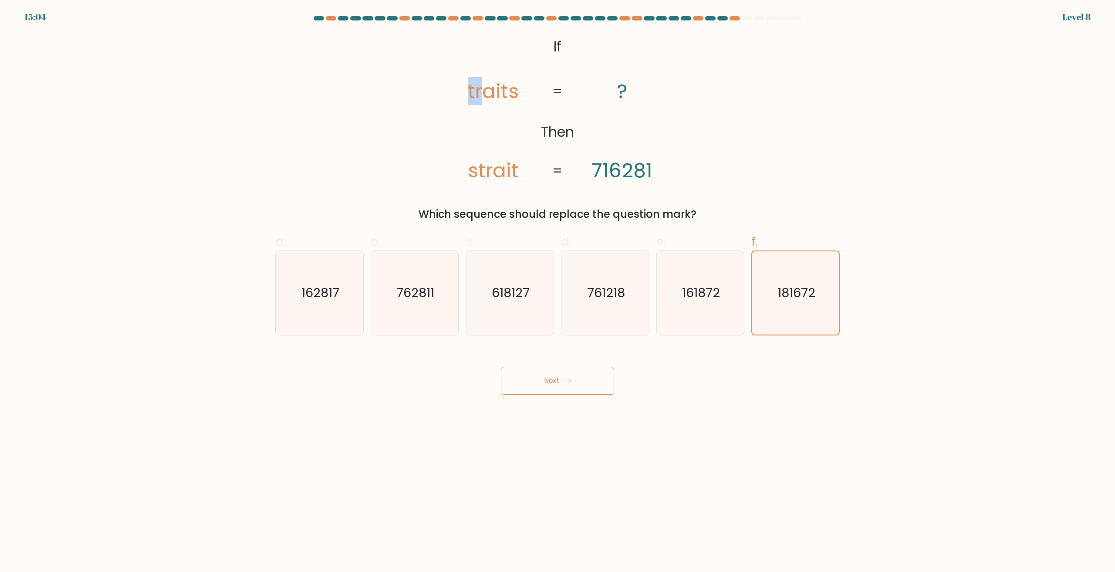
click at [488, 131] on icon "@import url('https://fonts.googleapis.com/css?family=Abril+Fatface:400,100,100i…" at bounding box center [557, 109] width 247 height 152
drag, startPoint x: 604, startPoint y: 170, endPoint x: 613, endPoint y: 172, distance: 8.9
click at [613, 172] on tspan "716281" at bounding box center [621, 170] width 61 height 28
drag, startPoint x: 478, startPoint y: 88, endPoint x: 482, endPoint y: 102, distance: 14.1
click at [482, 102] on tspan "traits" at bounding box center [493, 91] width 51 height 28
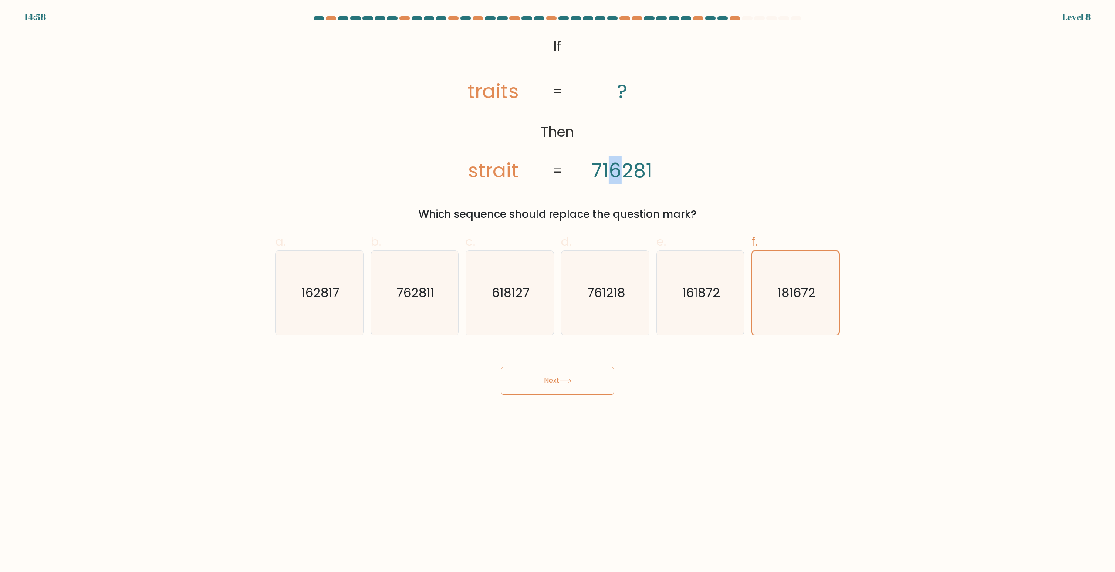
drag, startPoint x: 618, startPoint y: 167, endPoint x: 610, endPoint y: 169, distance: 8.1
click at [610, 169] on tspan "716281" at bounding box center [621, 170] width 61 height 28
click at [714, 297] on text "161872" at bounding box center [701, 292] width 38 height 17
click at [558, 292] on input "e. 161872" at bounding box center [557, 289] width 0 height 6
radio input "true"
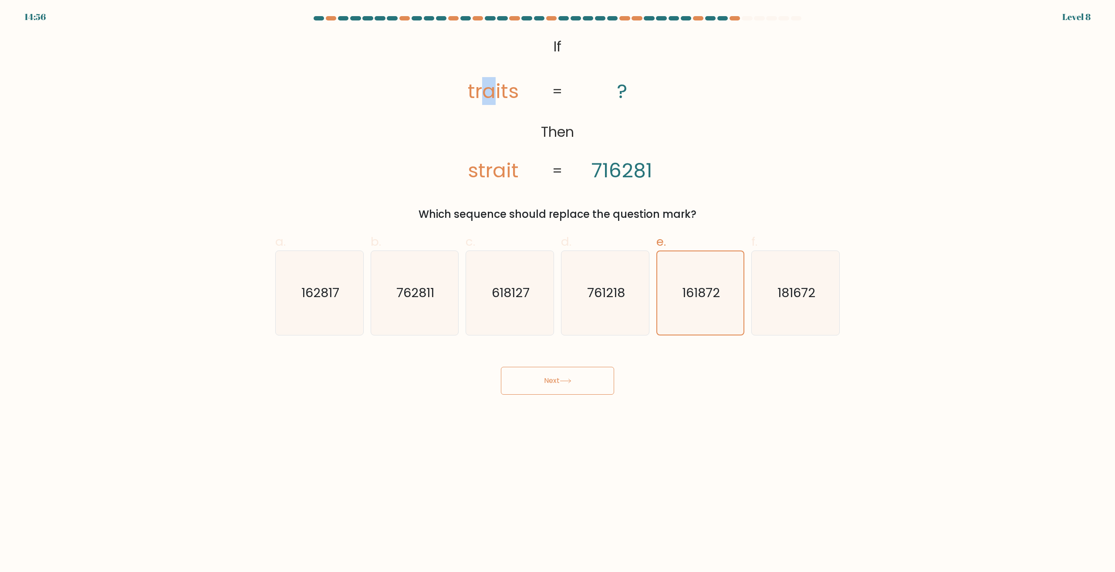
drag, startPoint x: 479, startPoint y: 94, endPoint x: 495, endPoint y: 104, distance: 18.8
click at [495, 104] on tspan "traits" at bounding box center [493, 91] width 51 height 28
drag, startPoint x: 493, startPoint y: 175, endPoint x: 566, endPoint y: 175, distance: 73.2
click at [526, 175] on icon "@import url('https://fonts.googleapis.com/css?family=Abril+Fatface:400,100,100i…" at bounding box center [557, 109] width 247 height 152
click at [361, 293] on div "162817" at bounding box center [319, 292] width 88 height 85
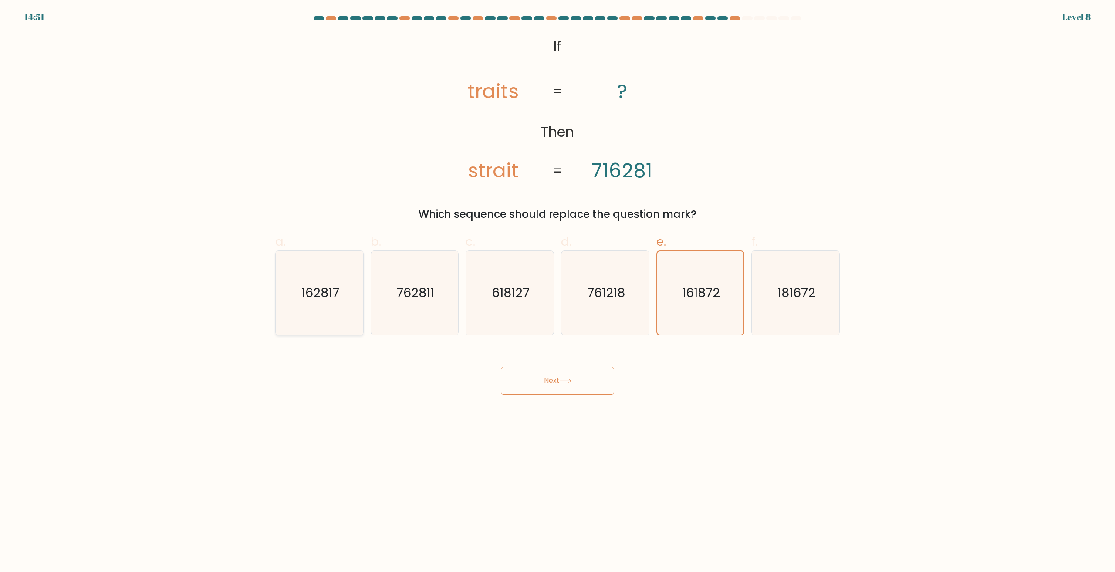
click at [557, 292] on input "a. 162817" at bounding box center [557, 289] width 0 height 6
radio input "true"
click at [580, 388] on button "Next" at bounding box center [557, 381] width 113 height 28
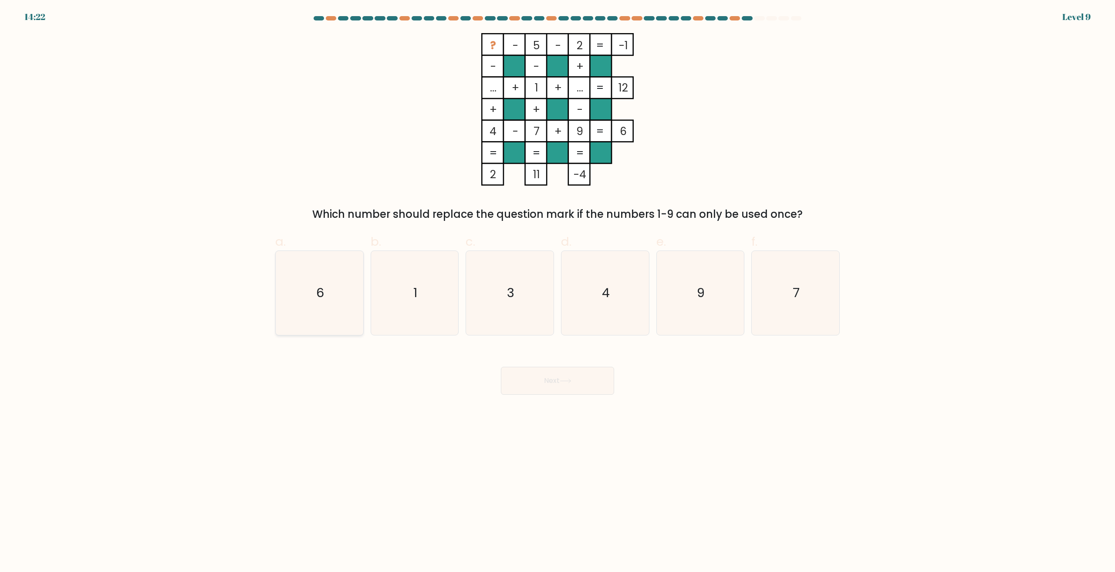
drag, startPoint x: 723, startPoint y: 243, endPoint x: 349, endPoint y: 274, distance: 375.4
click at [350, 274] on icon "6" at bounding box center [319, 293] width 84 height 84
click at [557, 286] on input "a. 6" at bounding box center [557, 289] width 0 height 6
radio input "true"
click at [349, 274] on icon "6" at bounding box center [319, 292] width 83 height 83
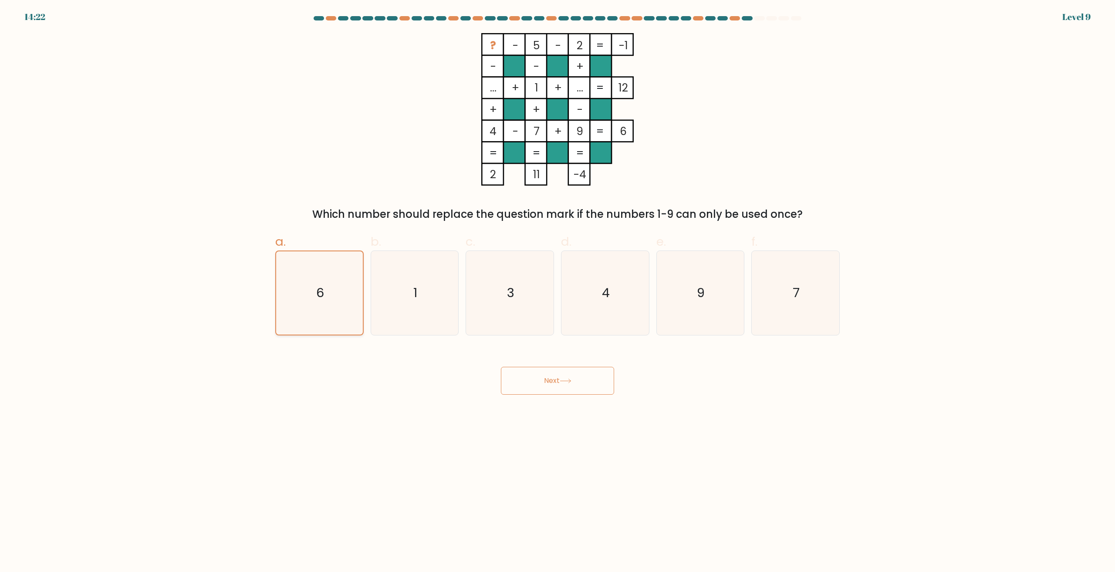
click at [557, 286] on input "a. 6" at bounding box center [557, 289] width 0 height 6
click at [555, 383] on button "Next" at bounding box center [557, 381] width 113 height 28
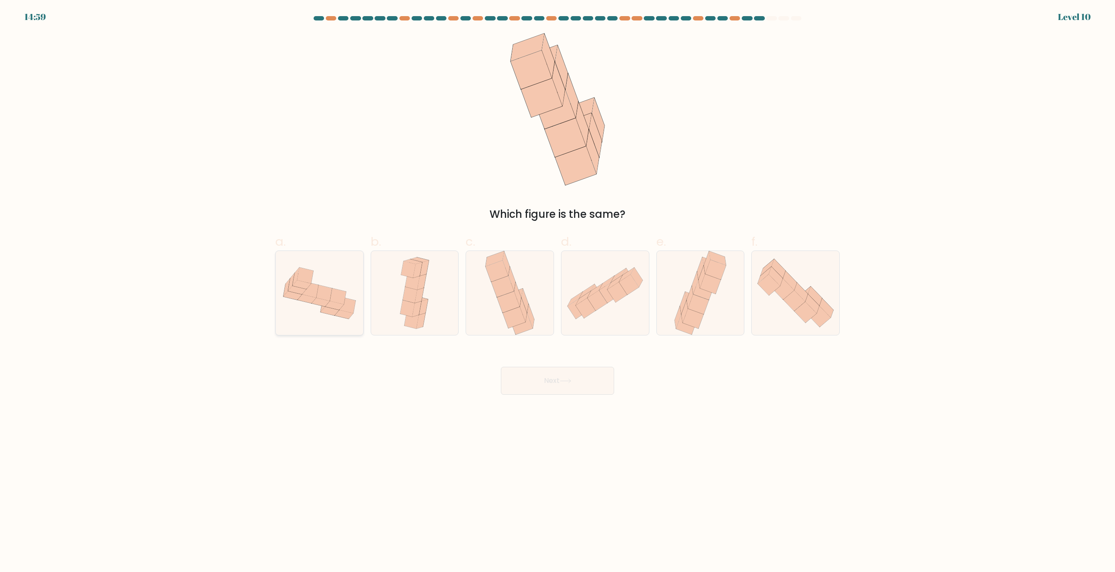
click at [352, 310] on icon at bounding box center [347, 305] width 16 height 16
click at [557, 292] on input "a." at bounding box center [557, 289] width 0 height 6
radio input "true"
click at [536, 382] on button "Next" at bounding box center [557, 381] width 113 height 28
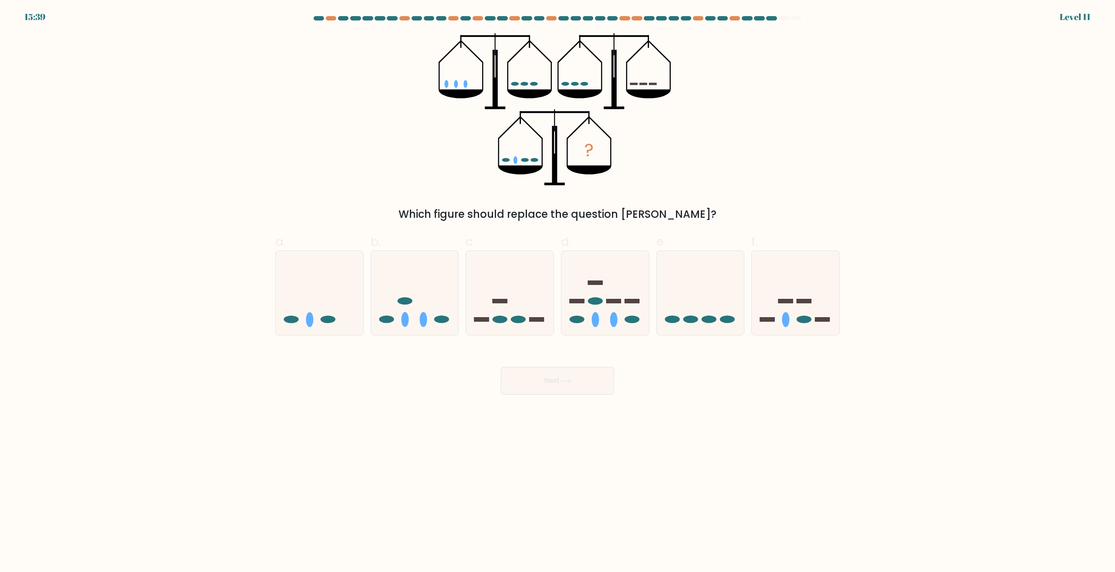
click at [798, 518] on body "15:39 Level 11" at bounding box center [557, 286] width 1115 height 572
click at [612, 324] on ellipse at bounding box center [613, 319] width 7 height 15
click at [558, 292] on input "d." at bounding box center [557, 289] width 0 height 6
radio input "true"
drag, startPoint x: 522, startPoint y: 332, endPoint x: 524, endPoint y: 339, distance: 7.2
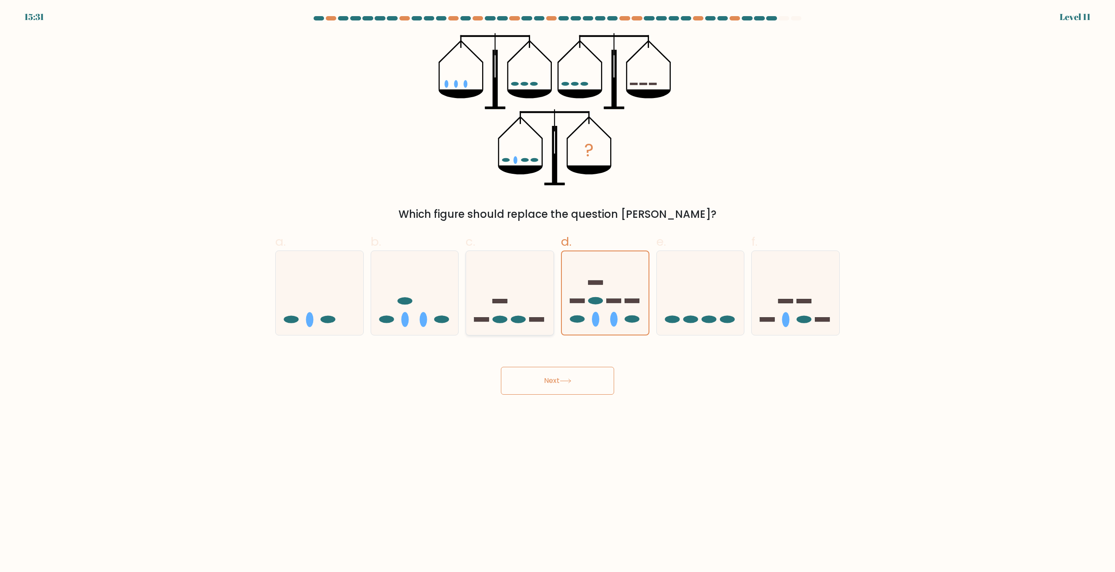
click at [522, 332] on div at bounding box center [509, 292] width 88 height 85
click at [557, 292] on input "c." at bounding box center [557, 289] width 0 height 6
radio input "true"
click at [559, 387] on button "Next" at bounding box center [557, 381] width 113 height 28
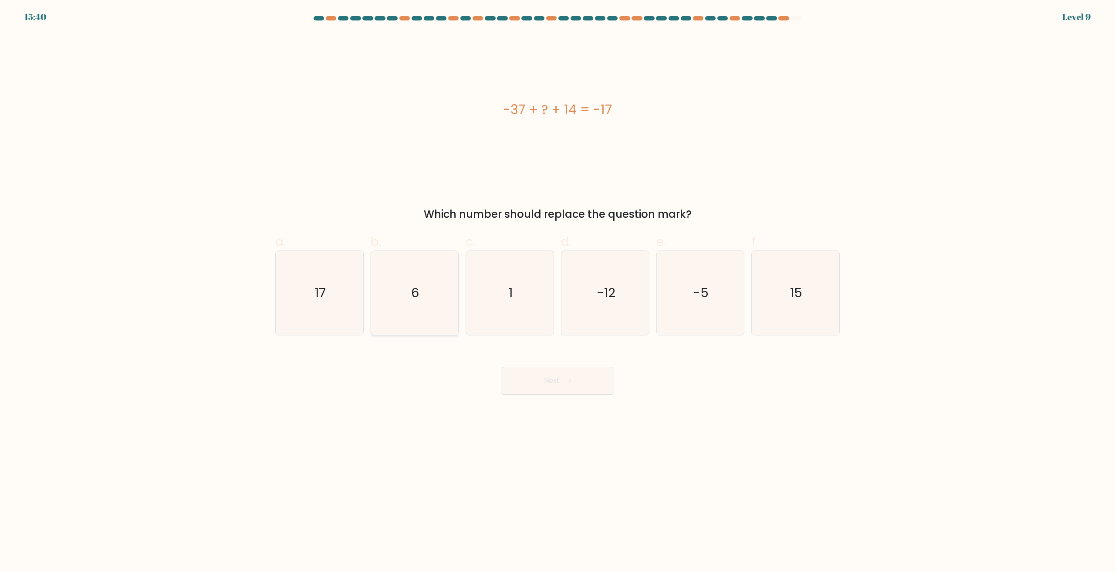
click at [401, 308] on icon "6" at bounding box center [414, 293] width 84 height 84
click at [557, 292] on input "b. 6" at bounding box center [557, 289] width 0 height 6
radio input "true"
click at [577, 374] on button "Next" at bounding box center [557, 381] width 113 height 28
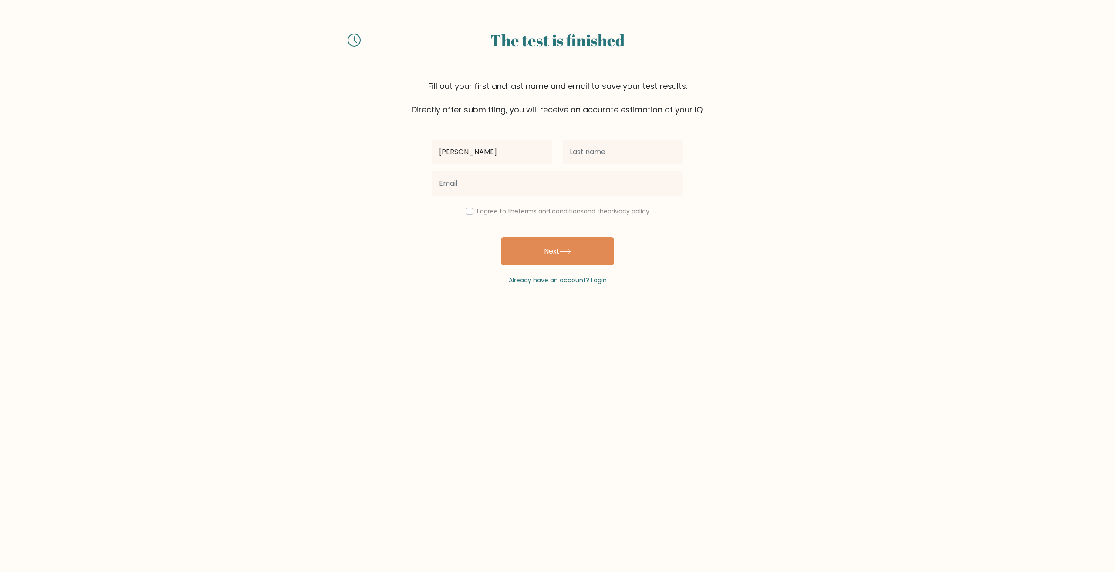
type input "[PERSON_NAME]"
click at [608, 160] on input "text" at bounding box center [623, 152] width 120 height 24
type input "Tamaca"
type input "justamaca@gmail.com"
click at [469, 213] on input "checkbox" at bounding box center [469, 211] width 7 height 7
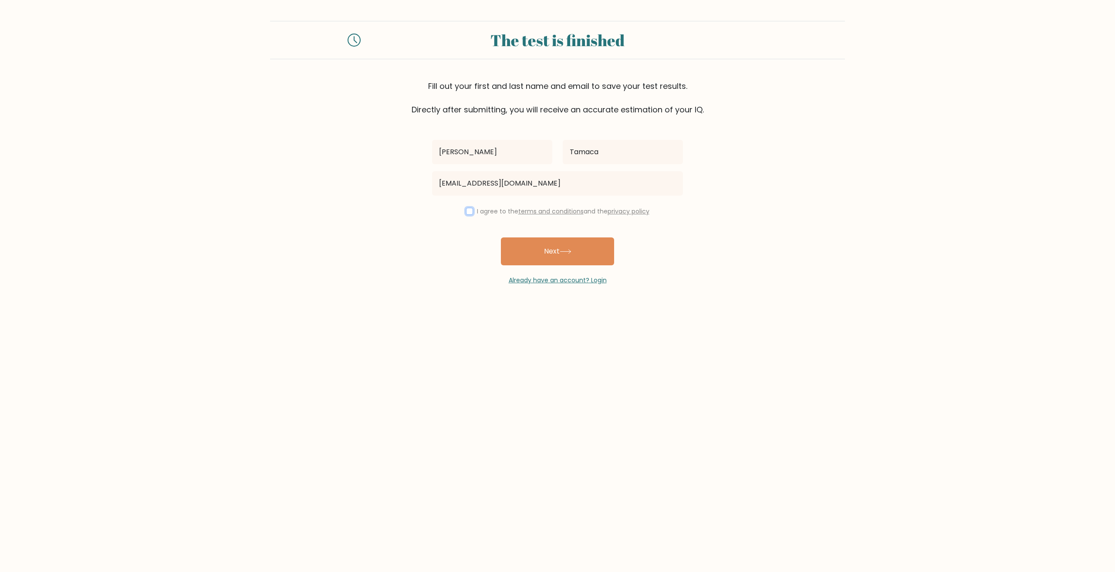
checkbox input "true"
click at [526, 239] on button "Next" at bounding box center [557, 251] width 113 height 28
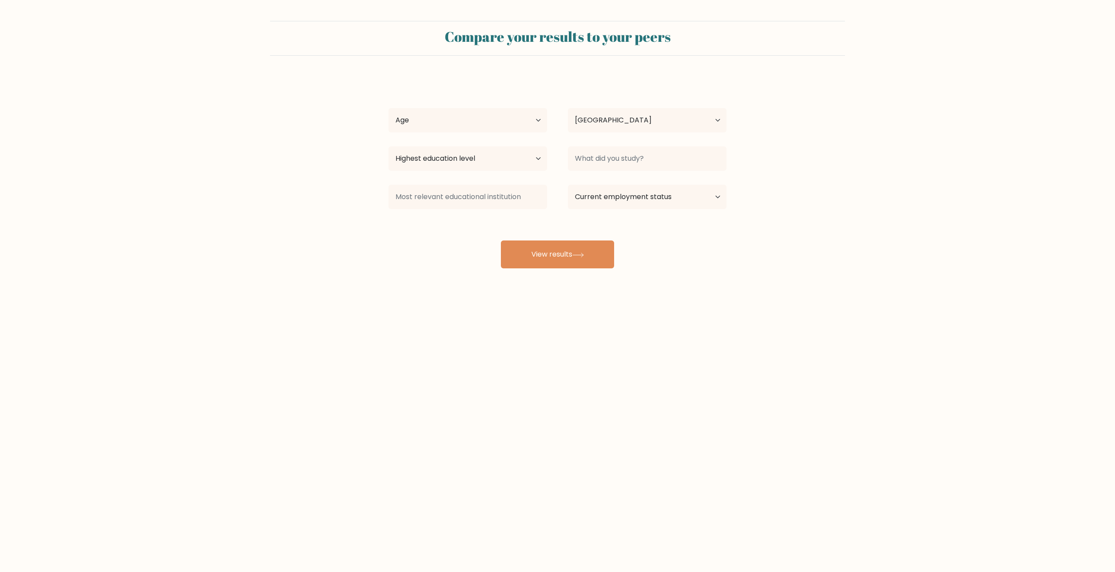
select select "PH"
drag, startPoint x: 466, startPoint y: 117, endPoint x: 464, endPoint y: 126, distance: 9.7
click at [466, 118] on select "Age Under 18 years old 18-24 years old 25-34 years old 35-44 years old 45-54 ye…" at bounding box center [467, 120] width 159 height 24
select select "18_24"
click at [388, 108] on select "Age Under 18 years old 18-24 years old 25-34 years old 35-44 years old 45-54 ye…" at bounding box center [467, 120] width 159 height 24
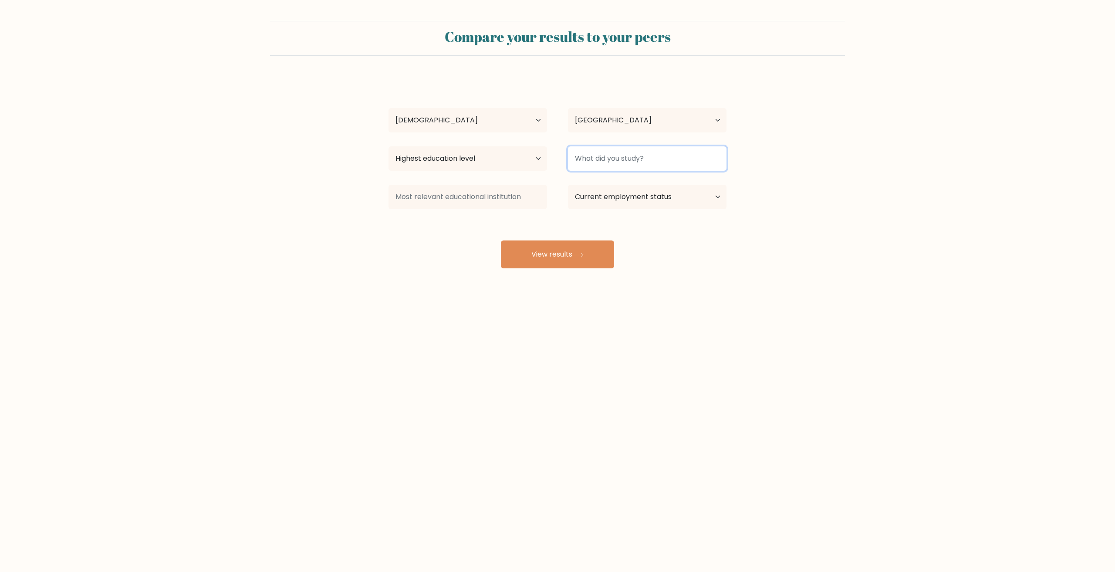
click at [629, 157] on input at bounding box center [647, 158] width 159 height 24
click at [500, 157] on select "Highest education level No schooling Primary Lower Secondary Upper Secondary Oc…" at bounding box center [467, 158] width 159 height 24
select select "bachelors_degree"
click at [388, 146] on select "Highest education level No schooling Primary Lower Secondary Upper Secondary Oc…" at bounding box center [467, 158] width 159 height 24
click at [616, 162] on input at bounding box center [647, 158] width 159 height 24
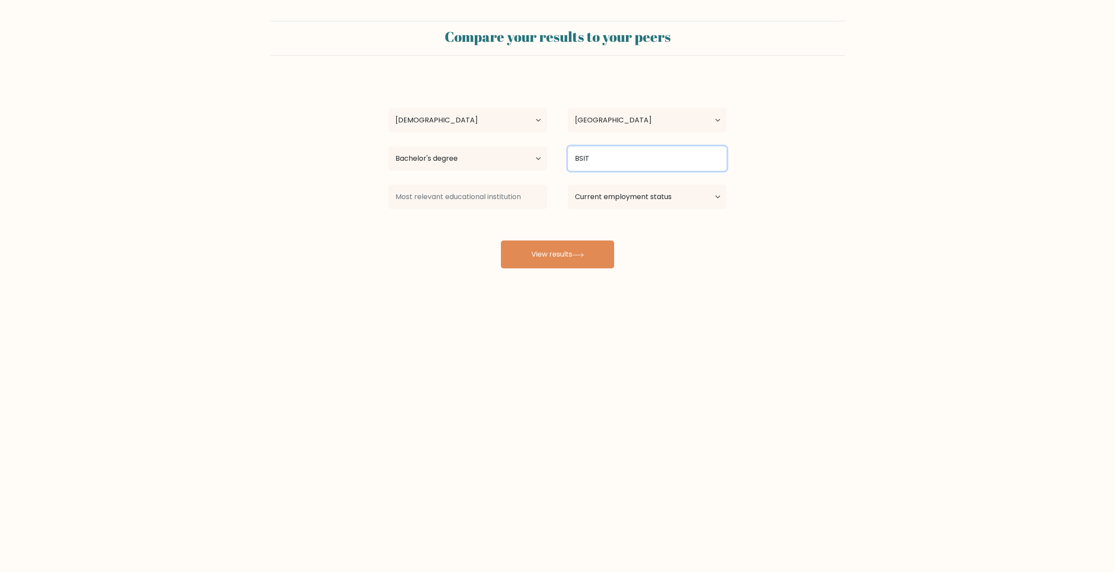
type input "BSIT"
click at [499, 200] on input at bounding box center [467, 197] width 159 height 24
click at [643, 197] on select "Current employment status Employed Student Retired Other / prefer not to answer" at bounding box center [647, 197] width 159 height 24
select select "other"
click at [568, 185] on select "Current employment status Employed Student Retired Other / prefer not to answer" at bounding box center [647, 197] width 159 height 24
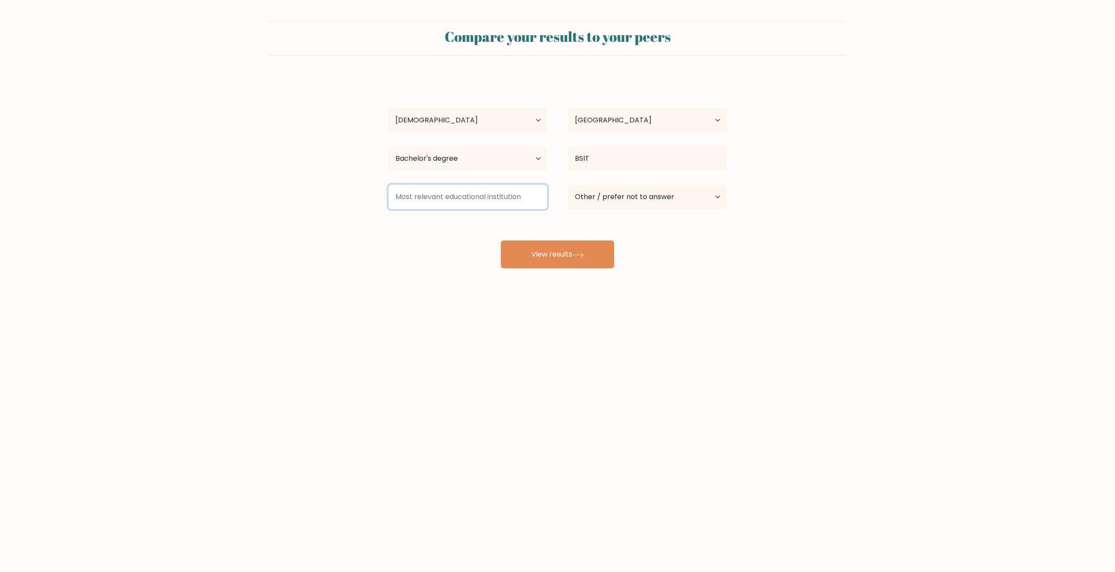
click at [471, 195] on input at bounding box center [467, 197] width 159 height 24
click at [476, 201] on input at bounding box center [467, 197] width 159 height 24
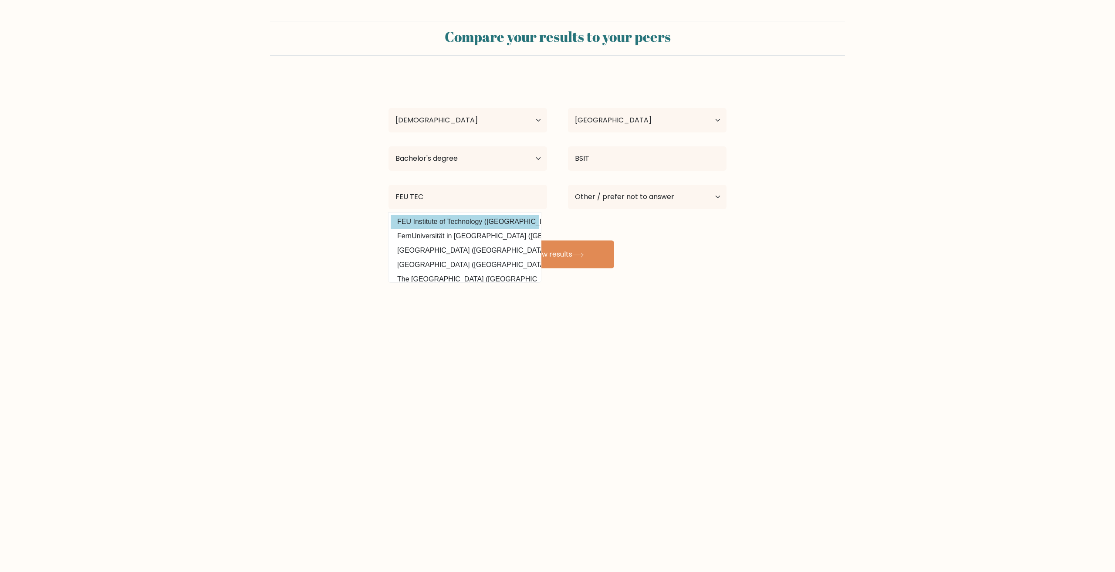
click at [518, 226] on option "FEU Institute of Technology (Philippines)" at bounding box center [465, 222] width 148 height 14
type input "FEU Institute of Technology"
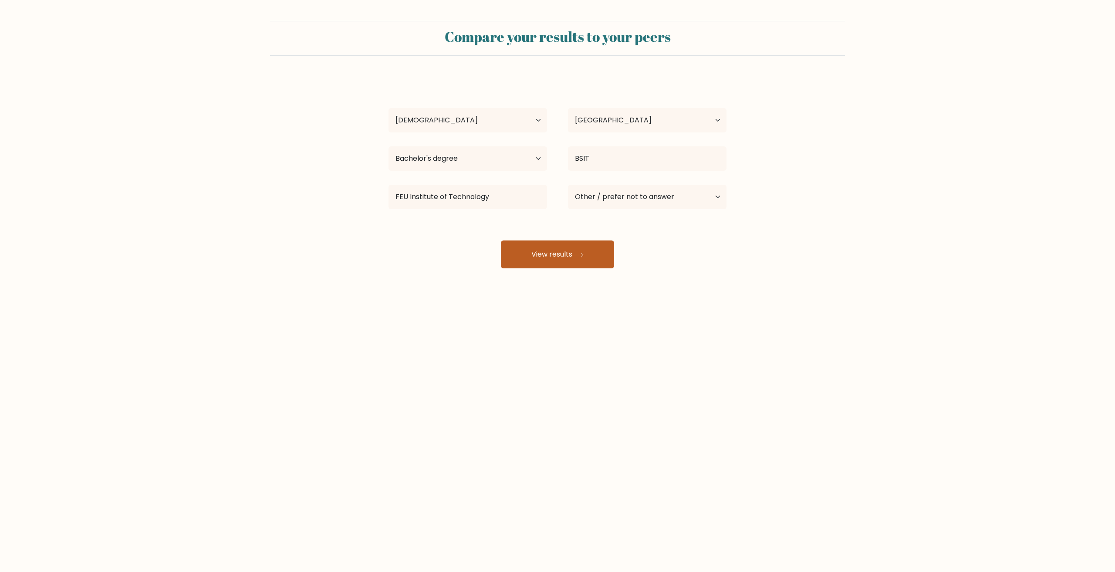
click at [583, 251] on button "View results" at bounding box center [557, 254] width 113 height 28
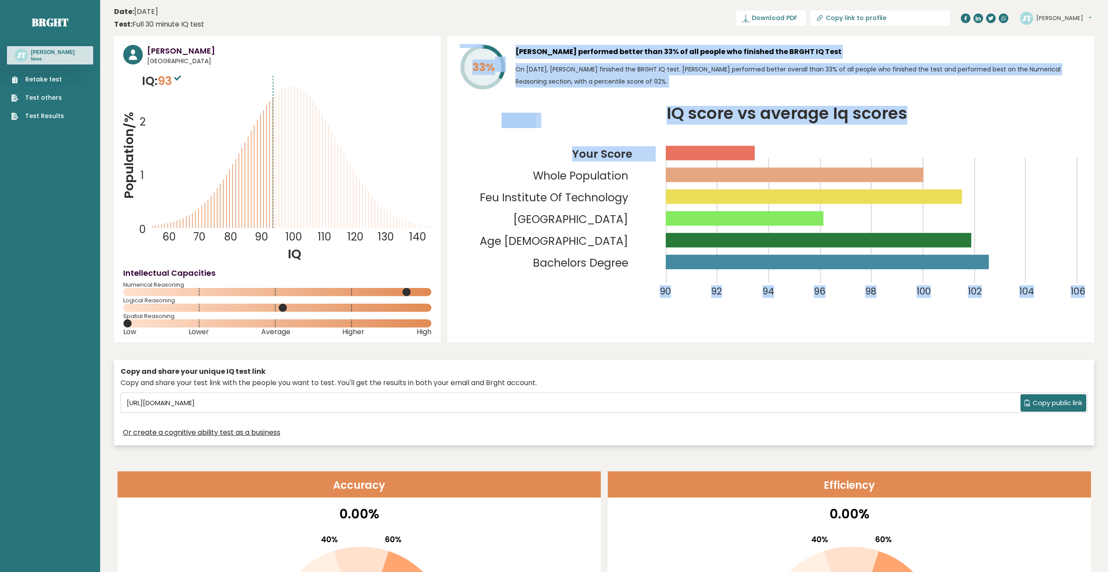
drag, startPoint x: 487, startPoint y: 57, endPoint x: 574, endPoint y: 124, distance: 110.2
click at [574, 124] on div "33% [PERSON_NAME] performed better than 33% of all people who finished the BRGH…" at bounding box center [770, 189] width 647 height 306
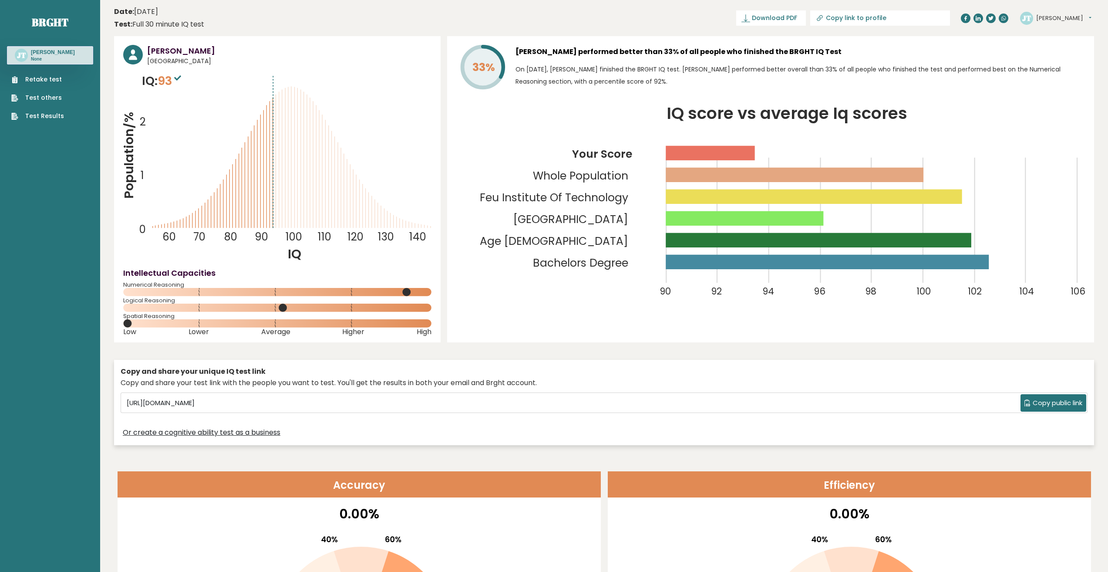
click at [473, 229] on icon "IQ score vs average Iq scores 90 92 94 96 98 100 102 104 106 Your Score Whole P…" at bounding box center [770, 209] width 629 height 207
